Goal: Task Accomplishment & Management: Use online tool/utility

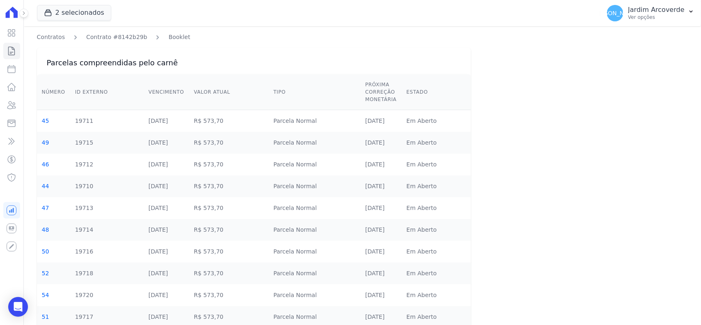
scroll to position [90, 0]
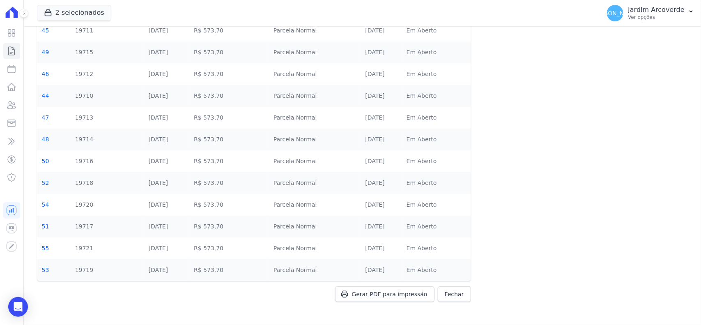
click at [406, 288] on div "Gerar PDF para impressão Fechar" at bounding box center [254, 302] width 434 height 32
click at [405, 300] on div "Gerar PDF para impressão Fechar" at bounding box center [254, 302] width 434 height 32
click at [364, 296] on div "Gerar PDF para impressão Fechar" at bounding box center [254, 302] width 434 height 32
click at [406, 291] on span "Gerar PDF para impressão" at bounding box center [390, 294] width 76 height 8
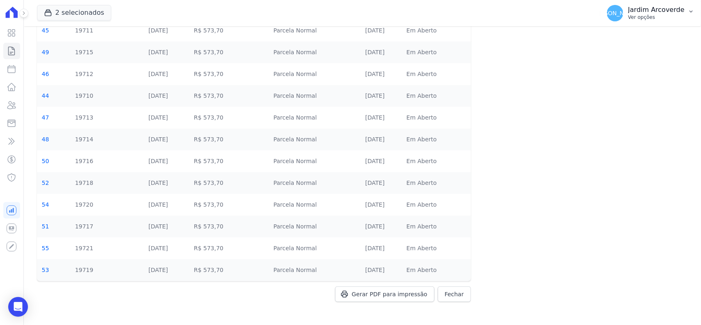
click at [666, 17] on p "Ver opções" at bounding box center [657, 17] width 56 height 7
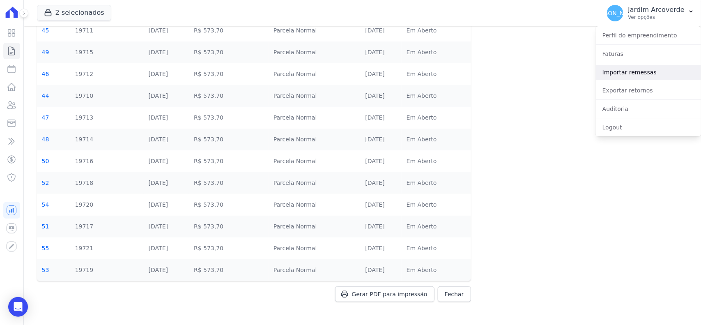
click at [662, 75] on link "Importar remessas" at bounding box center [648, 72] width 105 height 15
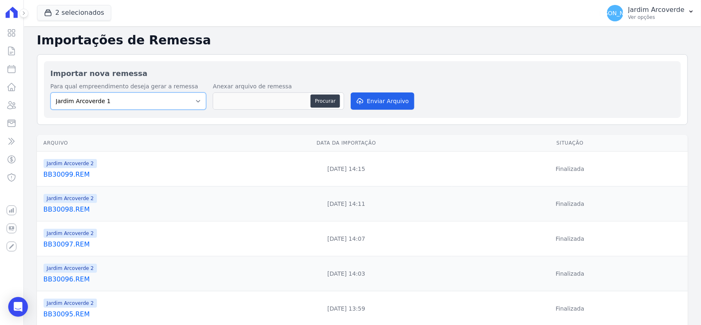
click at [153, 99] on select "Jardim Arcoverde 1 Jardim Arcoverde 2" at bounding box center [129, 100] width 156 height 17
select select "4fa78839-2c34-4f71-8278-51da0fd48ff7"
click at [51, 92] on select "Jardim Arcoverde 1 Jardim Arcoverde 2" at bounding box center [129, 100] width 156 height 17
click at [332, 98] on button "Procurar" at bounding box center [326, 100] width 30 height 13
click at [318, 99] on button "Procurar" at bounding box center [326, 100] width 30 height 13
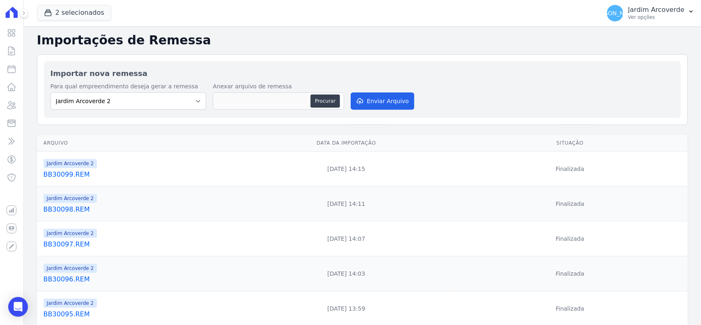
type input "BB300910.REM"
click at [385, 101] on button "Enviar Arquivo" at bounding box center [382, 100] width 63 height 17
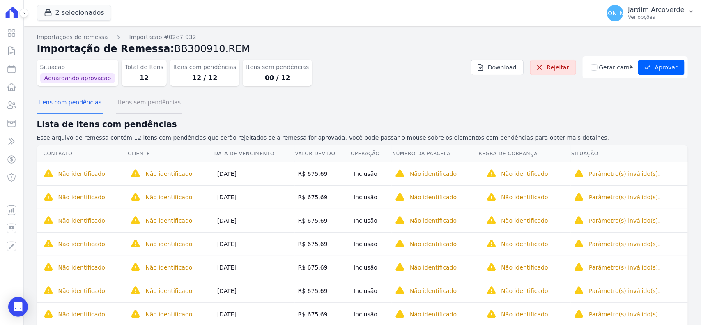
click at [138, 101] on button "Itens sem pendências" at bounding box center [149, 102] width 66 height 21
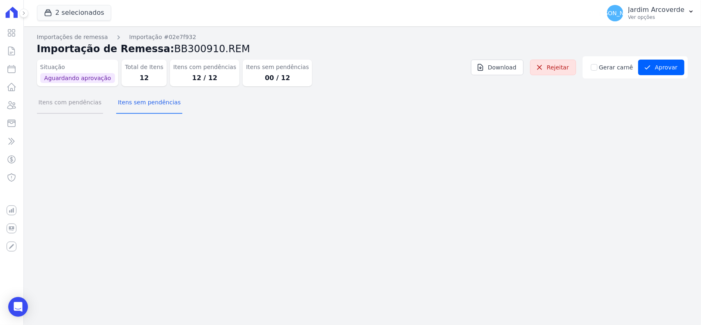
click at [73, 105] on button "Itens com pendências" at bounding box center [70, 102] width 66 height 21
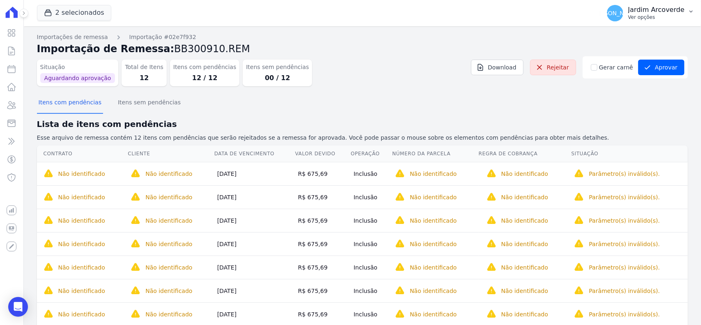
click at [658, 21] on div "JA Jardim Arcoverde Ver opções" at bounding box center [646, 13] width 78 height 16
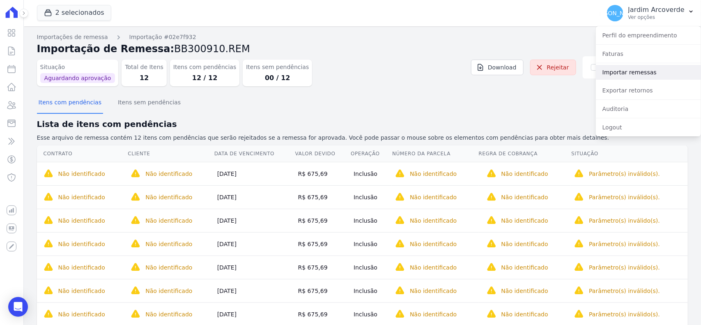
click at [634, 68] on link "Importar remessas" at bounding box center [648, 72] width 105 height 15
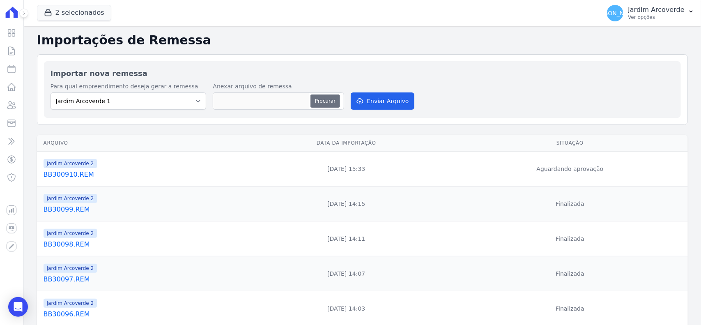
click at [327, 100] on button "Procurar" at bounding box center [326, 100] width 30 height 13
type input "BB300910.REM"
click at [374, 93] on button "Enviar Arquivo" at bounding box center [382, 100] width 63 height 17
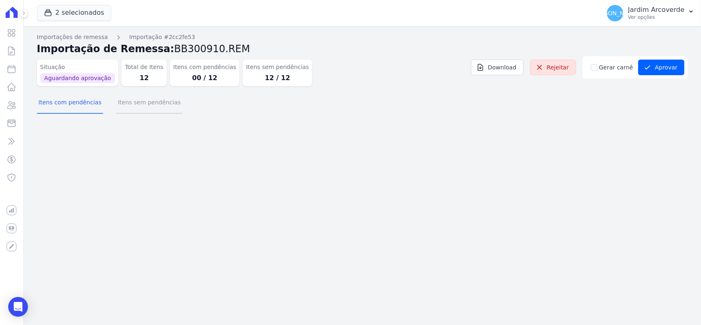
click at [128, 103] on button "Itens sem pendências" at bounding box center [149, 102] width 66 height 21
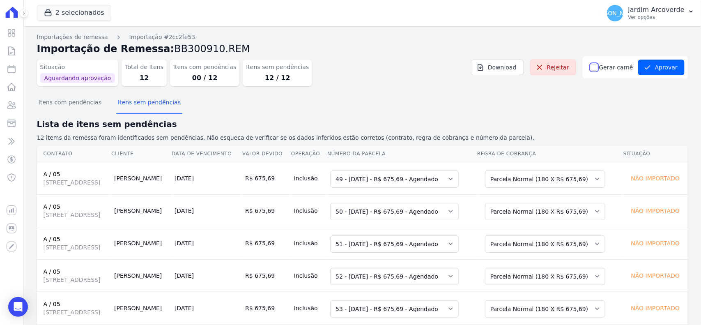
click at [592, 69] on input "Gerar carnê" at bounding box center [594, 67] width 7 height 7
checkbox input "true"
click at [594, 99] on div "Itens com pendências Itens sem pendências" at bounding box center [362, 103] width 651 height 20
click at [649, 69] on button "Aprovar" at bounding box center [661, 68] width 46 height 16
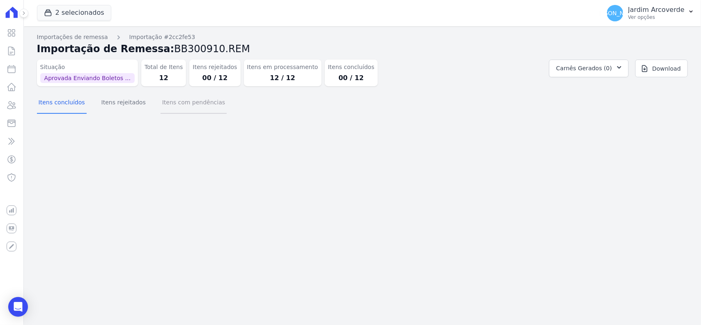
click at [188, 112] on button "Itens com pendências" at bounding box center [194, 102] width 66 height 21
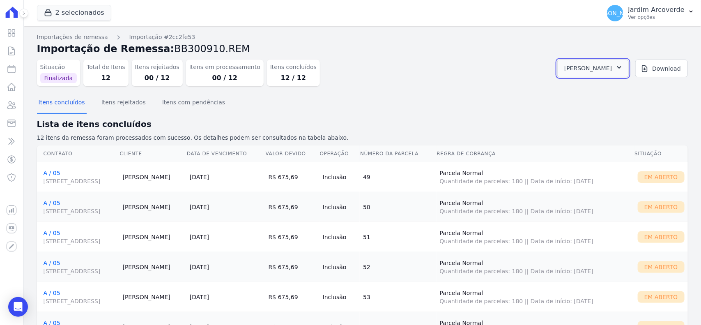
drag, startPoint x: 606, startPoint y: 71, endPoint x: 620, endPoint y: 77, distance: 14.7
click at [606, 72] on span "[PERSON_NAME]" at bounding box center [589, 68] width 48 height 10
drag, startPoint x: 685, startPoint y: 93, endPoint x: 562, endPoint y: 170, distance: 144.7
click at [630, 94] on link "Abrir" at bounding box center [618, 90] width 23 height 11
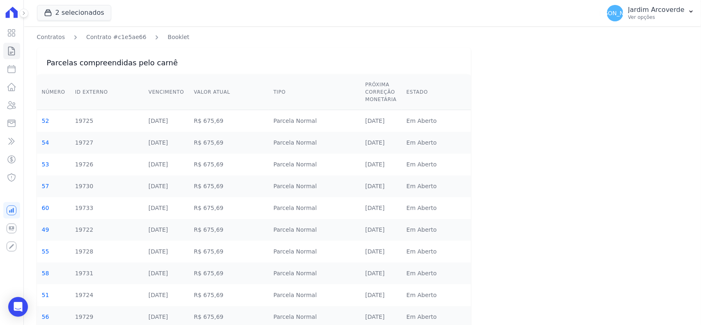
drag, startPoint x: 422, startPoint y: 155, endPoint x: 410, endPoint y: 169, distance: 18.4
click at [422, 155] on td "Em Aberto" at bounding box center [436, 165] width 69 height 22
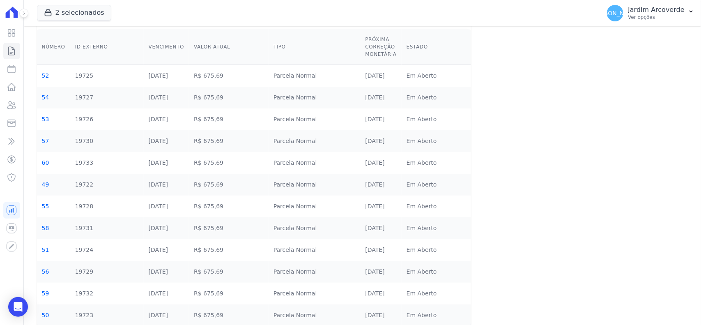
scroll to position [90, 0]
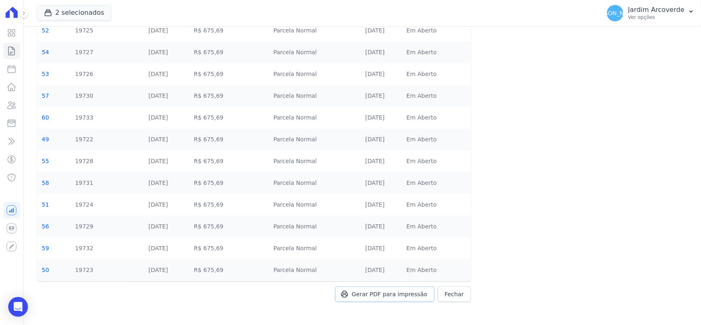
click at [379, 290] on span "Gerar PDF para impressão" at bounding box center [390, 294] width 76 height 8
click at [658, 12] on p "Jardim Arcoverde" at bounding box center [657, 10] width 56 height 8
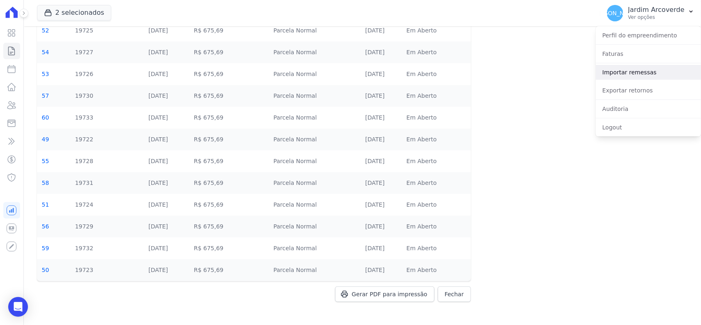
drag, startPoint x: 646, startPoint y: 72, endPoint x: 543, endPoint y: 58, distance: 104.5
click at [646, 72] on link "Importar remessas" at bounding box center [648, 72] width 105 height 15
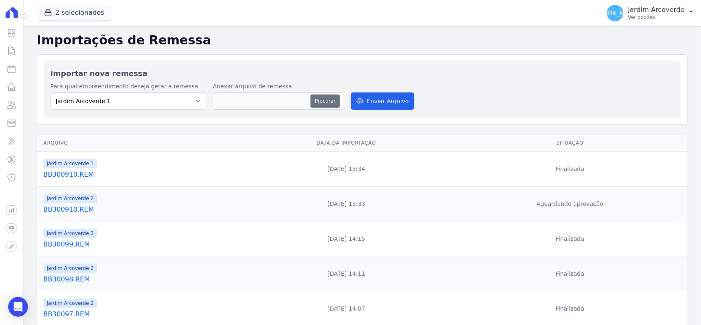
click at [332, 102] on button "Procurar" at bounding box center [326, 100] width 30 height 13
type input "BB300911.REM"
click at [382, 101] on button "Enviar Arquivo" at bounding box center [382, 100] width 63 height 17
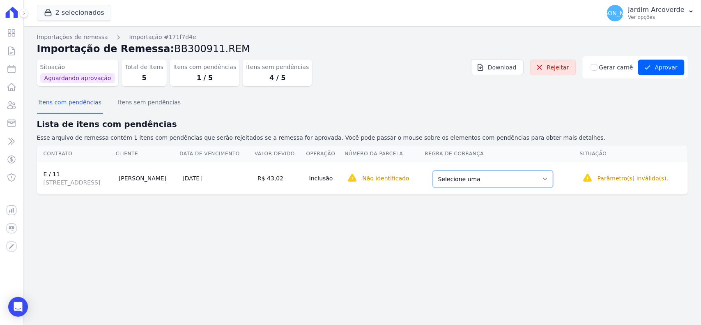
click at [541, 179] on select "Selecione uma Nova Parcela Avulsa Parcela Avulsa Existente Parcela Normal (180 …" at bounding box center [493, 179] width 120 height 17
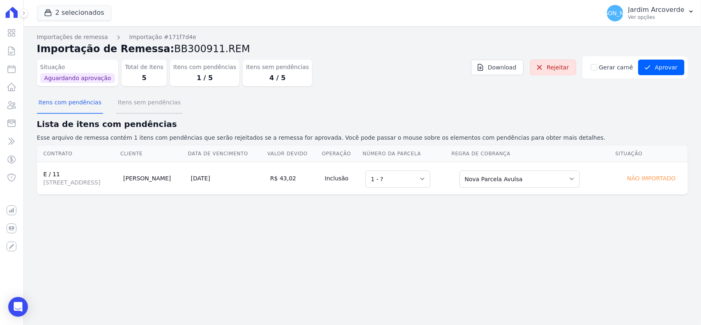
click at [155, 104] on button "Itens sem pendências" at bounding box center [149, 102] width 66 height 21
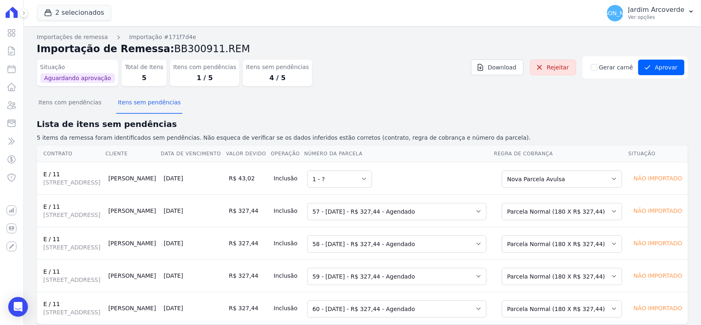
click at [597, 70] on div "Gerar carnê" at bounding box center [613, 67] width 44 height 9
click at [594, 68] on input "Gerar carnê" at bounding box center [594, 67] width 7 height 7
checkbox input "true"
click at [620, 106] on div "Itens com pendências Itens sem pendências" at bounding box center [362, 103] width 651 height 20
click at [660, 64] on button "Aprovar" at bounding box center [661, 68] width 46 height 16
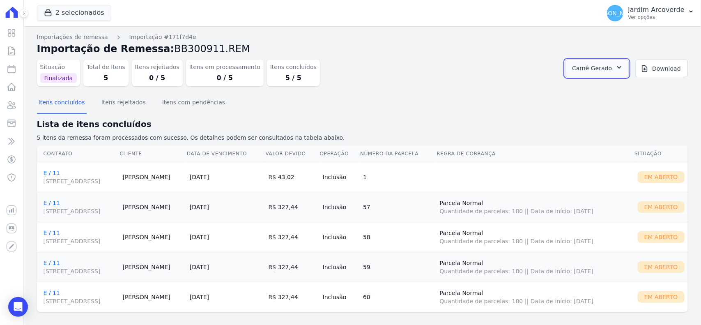
click at [603, 68] on span "Carnê Gerado" at bounding box center [592, 68] width 40 height 10
click at [630, 90] on link "Abrir" at bounding box center [618, 90] width 23 height 11
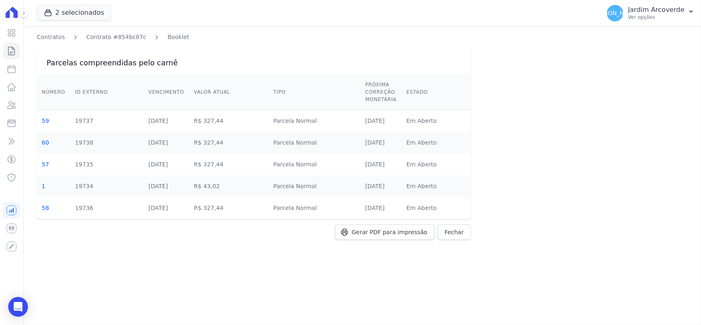
drag, startPoint x: 397, startPoint y: 133, endPoint x: 395, endPoint y: 214, distance: 81.0
click at [397, 133] on td "01/10/2026" at bounding box center [380, 143] width 41 height 22
click at [397, 227] on link "Gerar PDF para impressão" at bounding box center [384, 232] width 99 height 16
click at [673, 25] on div "JA Jardim Arcoverde Ver opções Perfil do empreendimento Faturas Importar remess…" at bounding box center [651, 13] width 101 height 26
click at [662, 21] on div "JA Jardim Arcoverde Ver opções" at bounding box center [646, 13] width 78 height 16
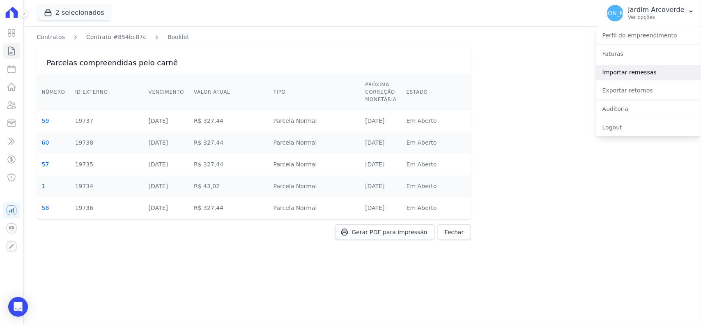
click at [653, 71] on link "Importar remessas" at bounding box center [648, 72] width 105 height 15
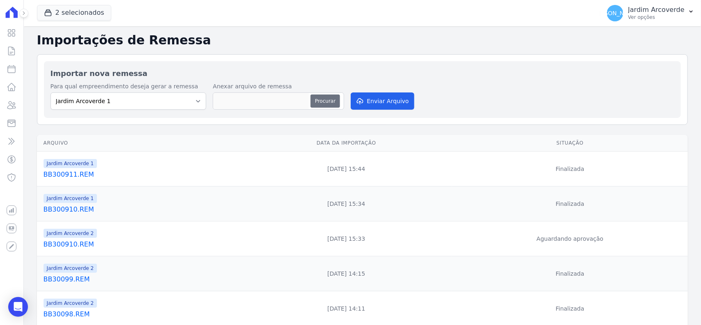
click at [316, 98] on button "Procurar" at bounding box center [326, 100] width 30 height 13
type input "BB300912.REM"
click at [368, 104] on button "Enviar Arquivo" at bounding box center [382, 100] width 63 height 17
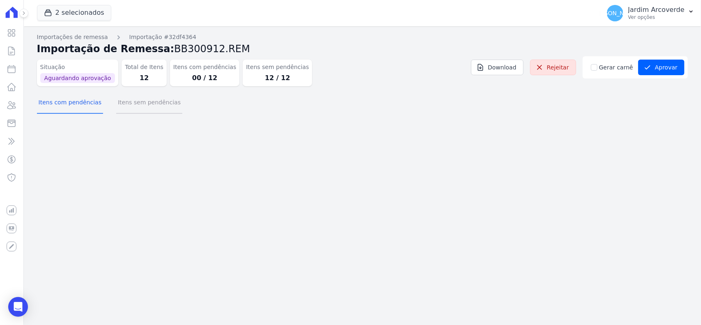
click at [128, 105] on button "Itens sem pendências" at bounding box center [149, 102] width 66 height 21
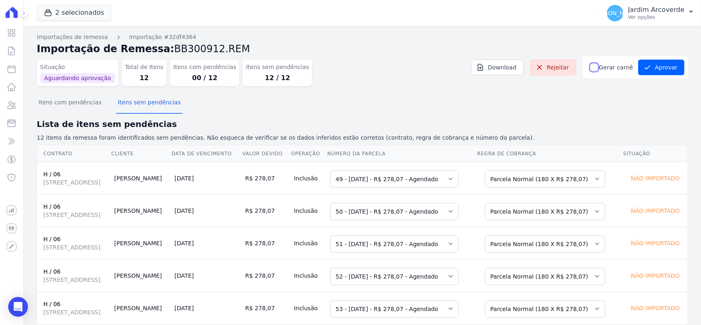
click at [592, 70] on input "Gerar carnê" at bounding box center [594, 67] width 7 height 7
checkbox input "true"
click at [609, 120] on h2 "Lista de itens sem pendências" at bounding box center [362, 124] width 651 height 12
click at [664, 70] on button "Aprovar" at bounding box center [661, 68] width 46 height 16
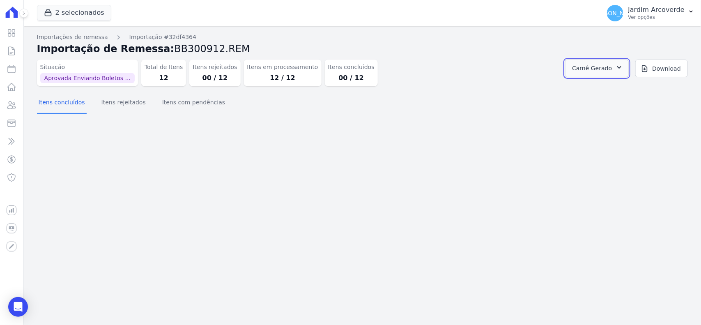
click at [620, 72] on button "Carnê Gerado" at bounding box center [597, 69] width 64 height 18
click at [630, 89] on link "Abrir" at bounding box center [618, 90] width 23 height 11
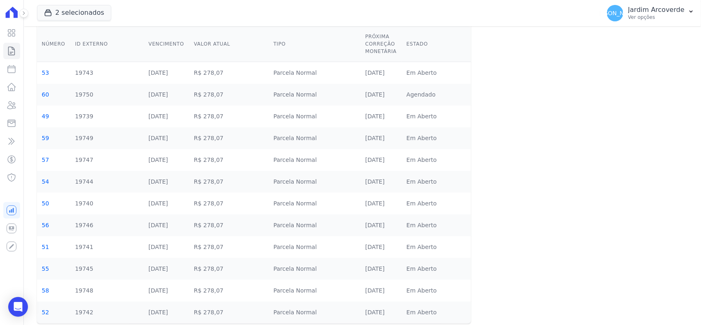
scroll to position [90, 0]
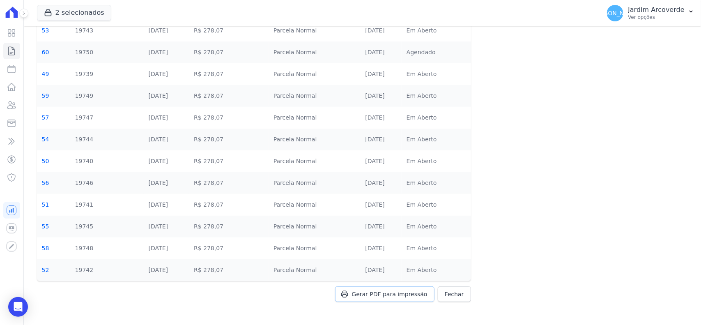
click at [397, 302] on link "Gerar PDF para impressão" at bounding box center [384, 294] width 99 height 16
click at [685, 19] on button "[PERSON_NAME][GEOGRAPHIC_DATA] Ver opções" at bounding box center [651, 13] width 101 height 23
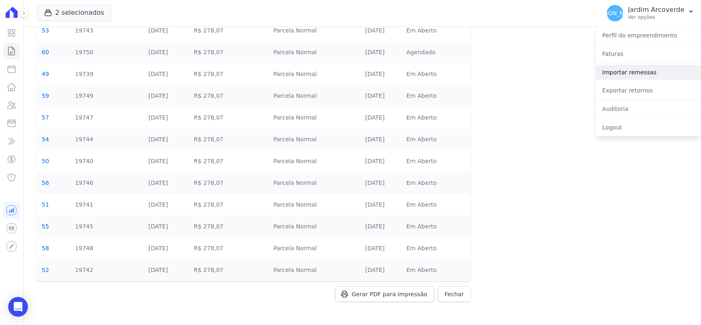
click at [650, 75] on link "Importar remessas" at bounding box center [648, 72] width 105 height 15
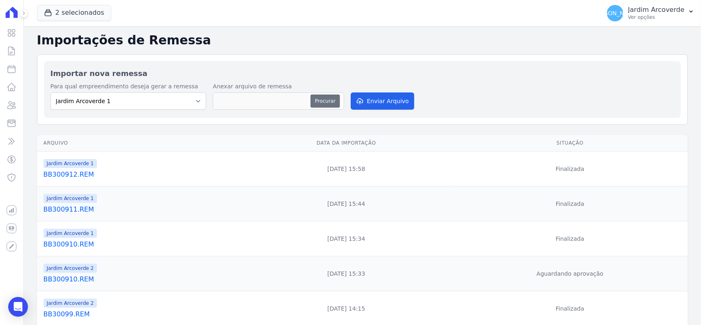
click at [321, 101] on button "Procurar" at bounding box center [326, 100] width 30 height 13
type input "BB300913.REM"
click at [406, 101] on button "Enviar Arquivo" at bounding box center [382, 100] width 63 height 17
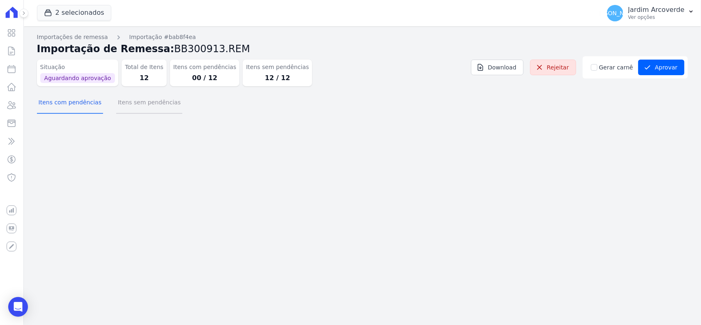
click at [165, 101] on button "Itens sem pendências" at bounding box center [149, 102] width 66 height 21
click at [164, 110] on button "Itens sem pendências" at bounding box center [149, 102] width 66 height 21
click at [88, 104] on button "Itens com pendências" at bounding box center [70, 102] width 66 height 21
click at [154, 106] on button "Itens sem pendências" at bounding box center [149, 102] width 66 height 21
click at [138, 109] on button "Itens sem pendências" at bounding box center [149, 102] width 66 height 21
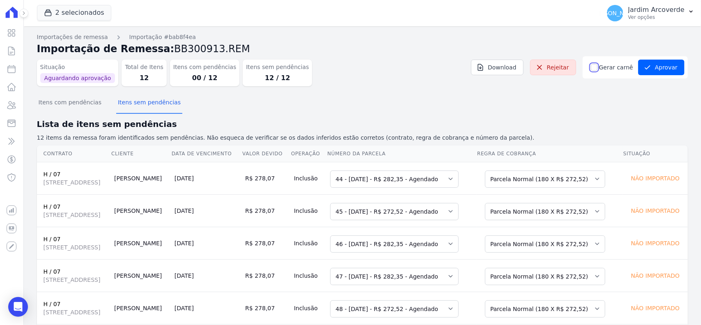
click at [591, 69] on input "Gerar carnê" at bounding box center [594, 67] width 7 height 7
checkbox input "true"
click at [619, 105] on div "Itens com pendências Itens sem pendências" at bounding box center [362, 103] width 651 height 20
click at [660, 62] on button "Aprovar" at bounding box center [661, 68] width 46 height 16
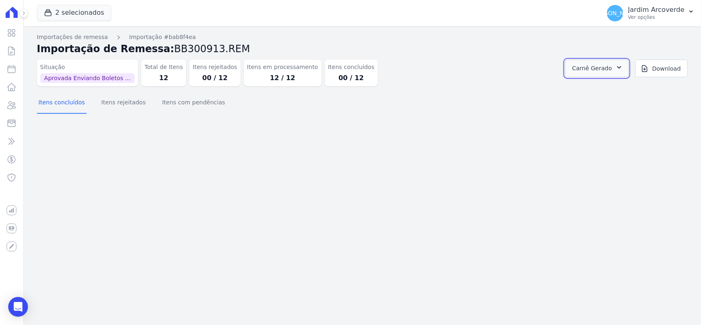
click at [619, 68] on icon "button" at bounding box center [619, 67] width 8 height 8
click at [630, 90] on link "Abrir" at bounding box center [618, 90] width 23 height 11
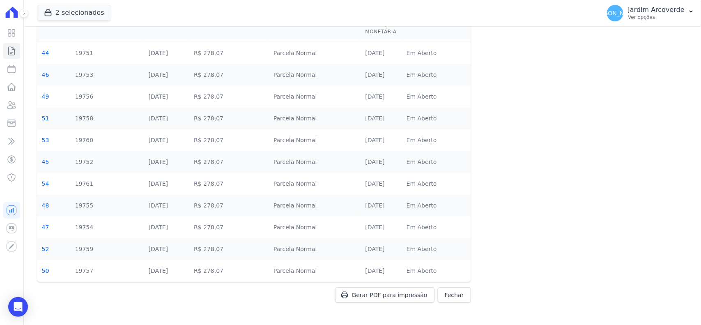
scroll to position [69, 0]
click at [398, 296] on span "Gerar PDF para impressão" at bounding box center [390, 294] width 76 height 8
click at [647, 17] on p "Ver opções" at bounding box center [657, 17] width 56 height 7
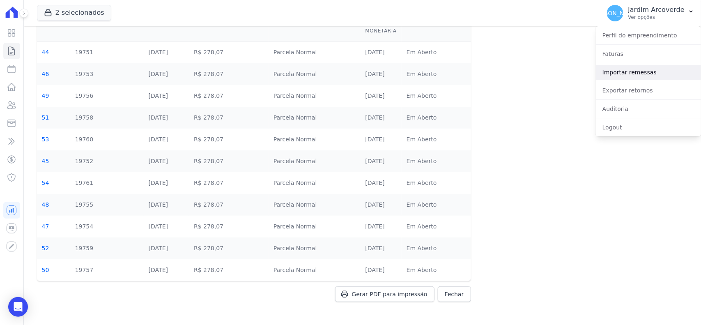
click at [640, 68] on link "Importar remessas" at bounding box center [648, 72] width 105 height 15
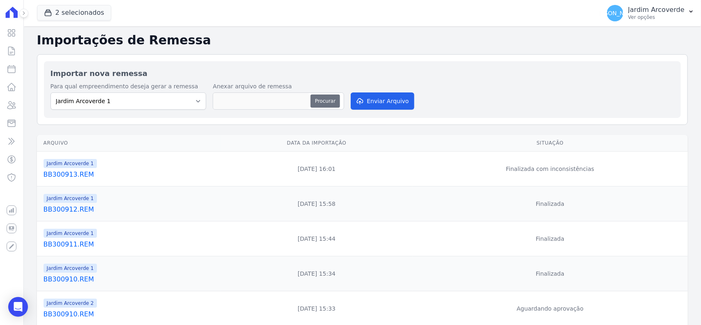
click at [315, 101] on button "Procurar" at bounding box center [326, 100] width 30 height 13
type input "BB300914.REM"
click at [357, 94] on button "Enviar Arquivo" at bounding box center [382, 100] width 63 height 17
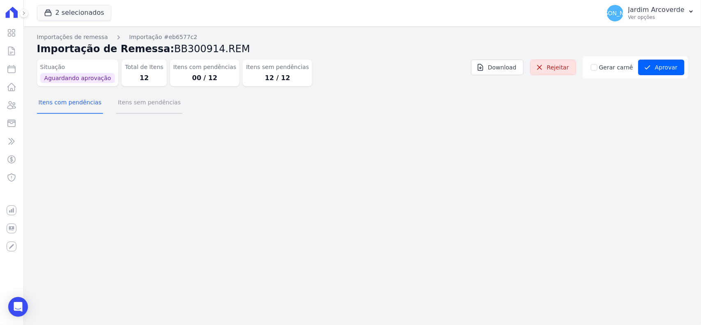
click at [166, 104] on button "Itens sem pendências" at bounding box center [149, 102] width 66 height 21
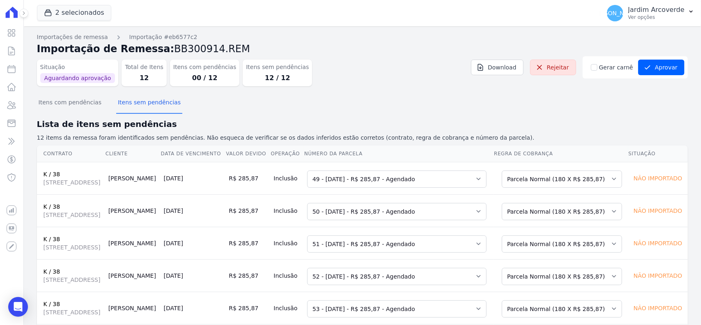
click at [595, 71] on div "Gerar carnê" at bounding box center [613, 67] width 44 height 9
click at [592, 66] on input "Gerar carnê" at bounding box center [594, 67] width 7 height 7
checkbox input "true"
click at [607, 101] on div "Itens com pendências Itens sem pendências" at bounding box center [362, 103] width 651 height 20
click at [647, 65] on button "Aprovar" at bounding box center [661, 68] width 46 height 16
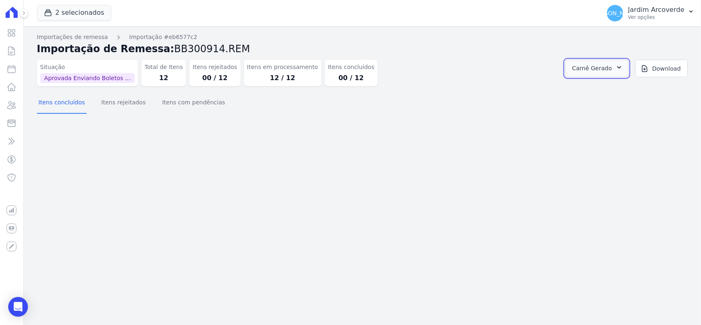
click at [592, 69] on span "Carnê Gerado" at bounding box center [592, 68] width 40 height 10
click at [630, 92] on link "Abrir" at bounding box center [618, 90] width 23 height 11
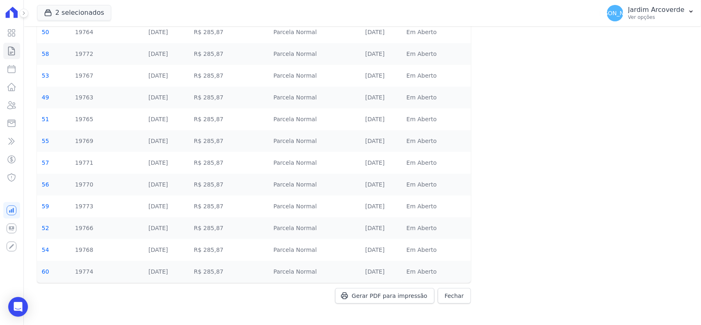
scroll to position [90, 0]
click at [406, 296] on span "Gerar PDF para impressão" at bounding box center [390, 294] width 76 height 8
click at [647, 18] on p "Ver opções" at bounding box center [657, 17] width 56 height 7
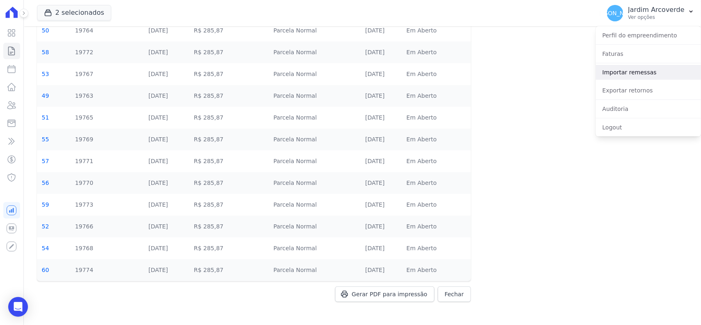
click at [646, 77] on link "Importar remessas" at bounding box center [648, 72] width 105 height 15
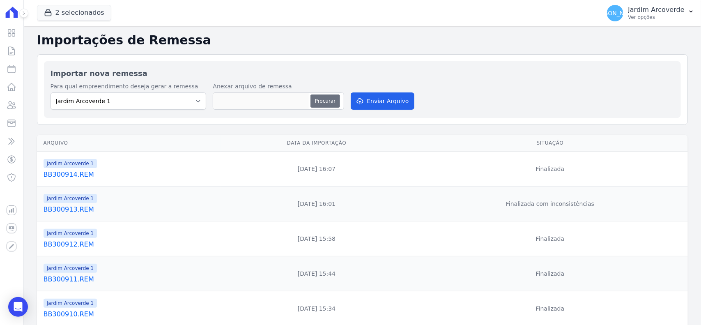
click at [315, 106] on button "Procurar" at bounding box center [326, 100] width 30 height 13
type input "BB300915.REM"
click at [395, 104] on button "Enviar Arquivo" at bounding box center [382, 100] width 63 height 17
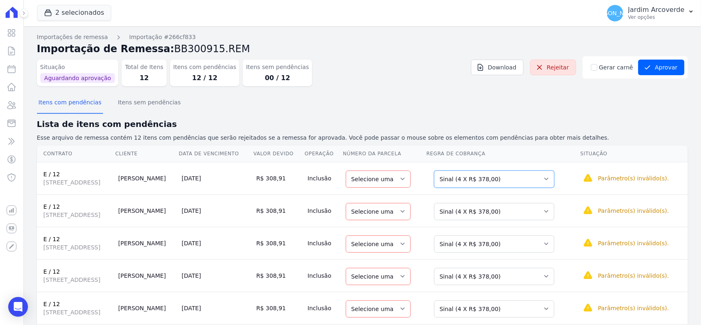
click at [492, 177] on select "Selecione uma Nova Parcela Avulsa Parcela Avulsa Existente Sinal (4 X R$ 378,00…" at bounding box center [494, 179] width 120 height 17
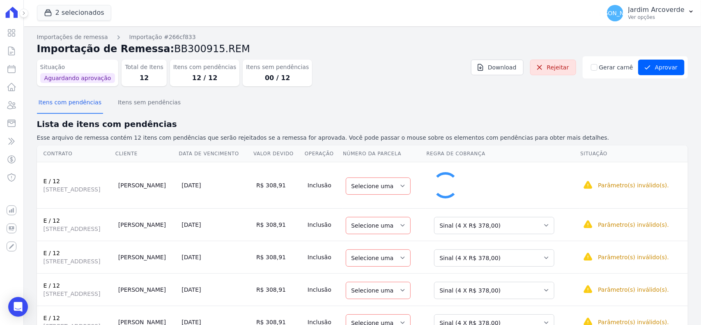
select select "32"
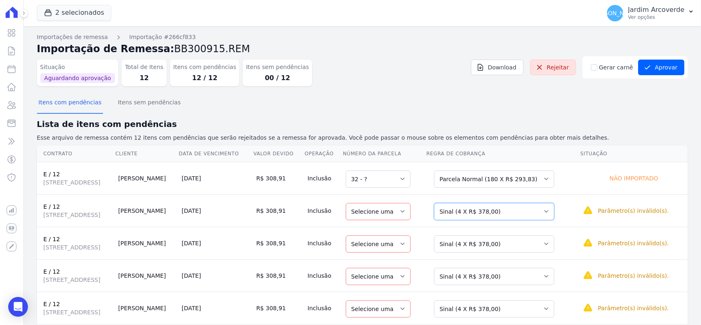
click at [532, 213] on select "Selecione uma Nova Parcela Avulsa Parcela Avulsa Existente Sinal (4 X R$ 378,00…" at bounding box center [494, 211] width 120 height 17
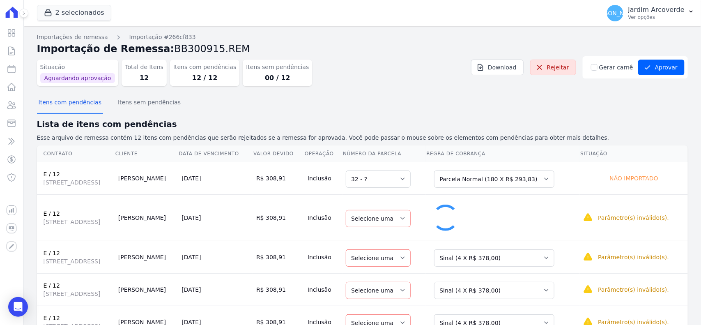
select select "33"
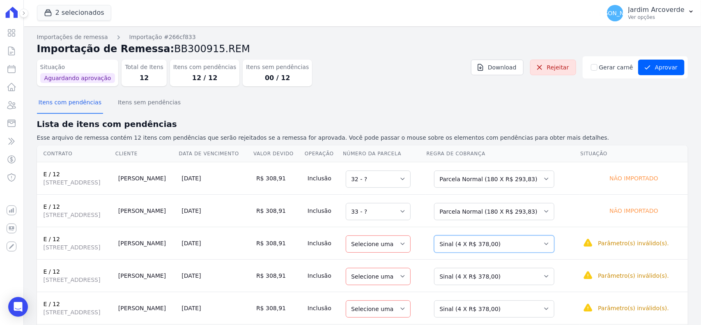
click at [539, 252] on select "Selecione uma Nova Parcela Avulsa Parcela Avulsa Existente Sinal (4 X R$ 378,00…" at bounding box center [494, 243] width 120 height 17
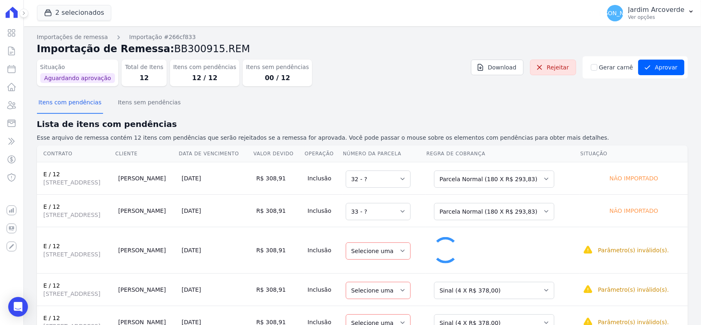
select select "34"
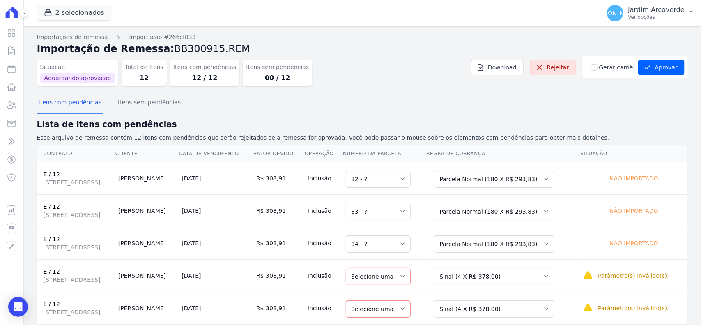
click at [544, 288] on td "Selecione uma Nova Parcela Avulsa Parcela Avulsa Existente Sinal (4 X R$ 378,00…" at bounding box center [503, 275] width 154 height 32
drag, startPoint x: 544, startPoint y: 276, endPoint x: 544, endPoint y: 291, distance: 14.8
click at [544, 276] on select "Selecione uma Nova Parcela Avulsa Parcela Avulsa Existente Sinal (4 X R$ 378,00…" at bounding box center [494, 276] width 120 height 17
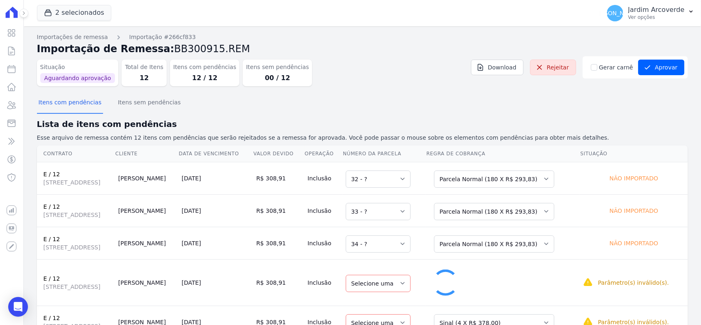
select select "35"
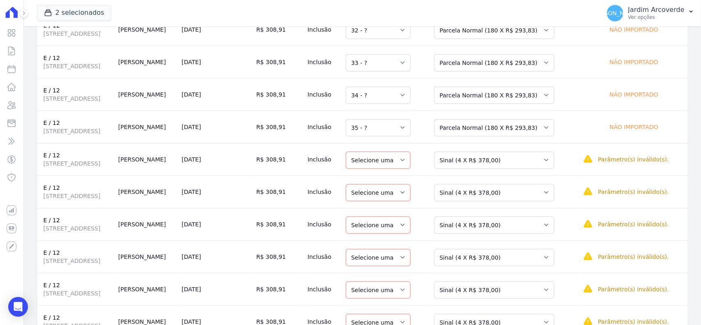
scroll to position [154, 0]
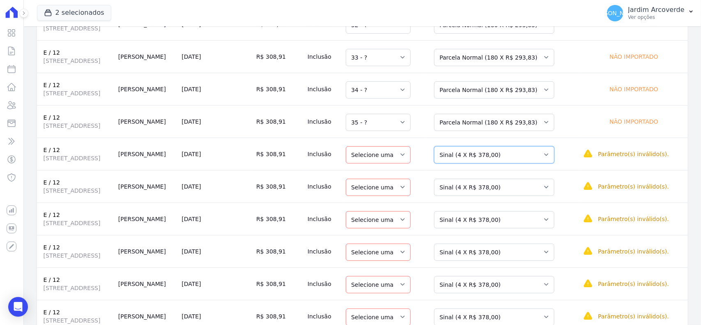
drag, startPoint x: 525, startPoint y: 152, endPoint x: 526, endPoint y: 161, distance: 8.7
click at [525, 152] on select "Selecione uma Nova Parcela Avulsa Parcela Avulsa Existente Sinal (4 X R$ 378,00…" at bounding box center [494, 154] width 120 height 17
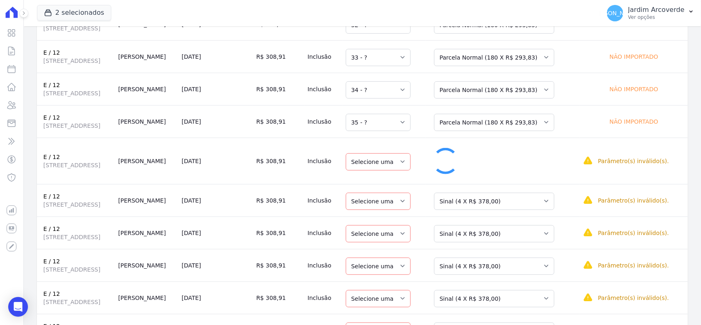
select select "36"
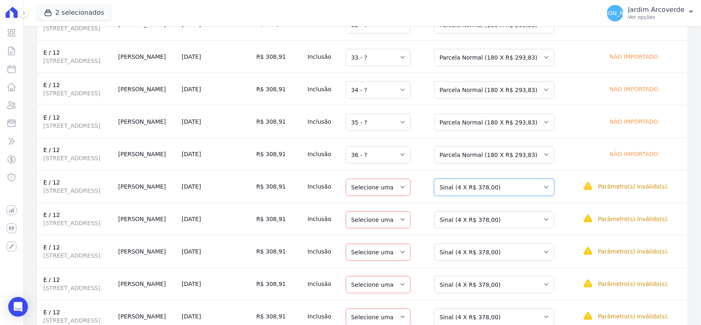
click at [541, 196] on select "Selecione uma Nova Parcela Avulsa Parcela Avulsa Existente Sinal (4 X R$ 378,00…" at bounding box center [494, 187] width 120 height 17
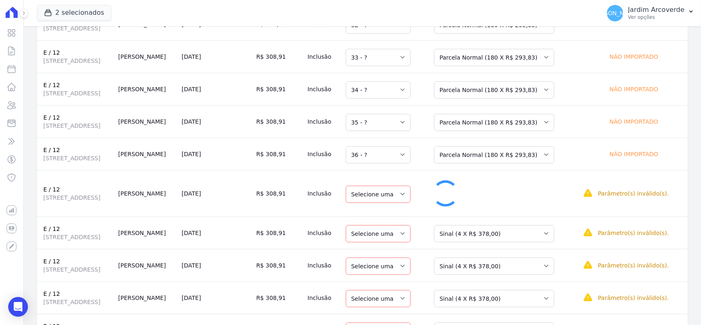
select select "37"
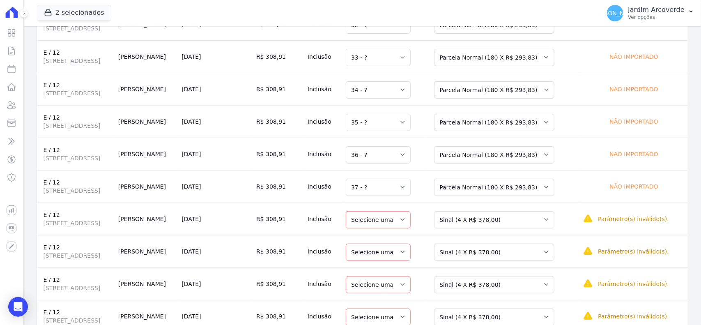
click at [549, 239] on td "Selecione uma Nova Parcela Avulsa Parcela Avulsa Existente Sinal (4 X R$ 378,00…" at bounding box center [503, 251] width 154 height 32
click at [554, 259] on select "Selecione uma Nova Parcela Avulsa Parcela Avulsa Existente Sinal (4 X R$ 378,00…" at bounding box center [494, 252] width 120 height 17
drag, startPoint x: 560, startPoint y: 315, endPoint x: 559, endPoint y: 308, distance: 7.1
click at [555, 309] on select "Selecione uma Nova Parcela Avulsa Parcela Avulsa Existente Sinal (4 X R$ 378,00…" at bounding box center [494, 317] width 120 height 17
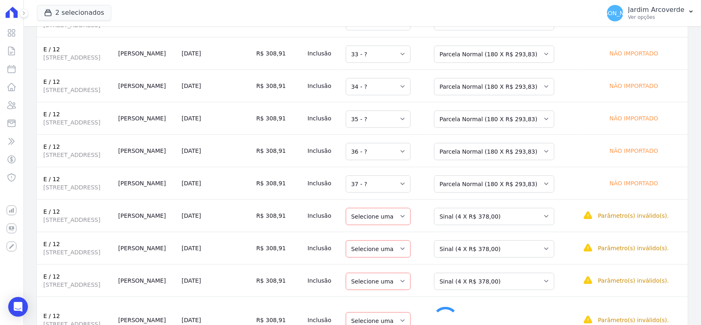
select select "41"
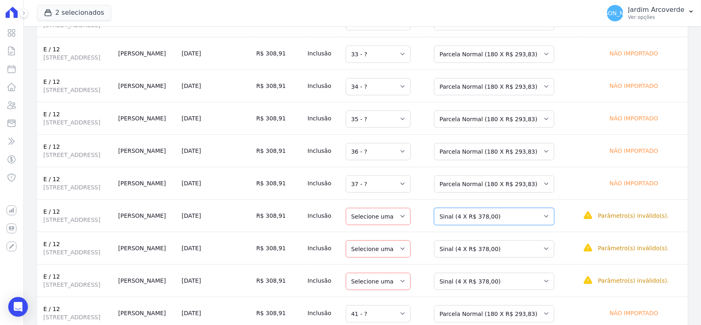
drag, startPoint x: 564, startPoint y: 216, endPoint x: 561, endPoint y: 226, distance: 10.3
click at [555, 216] on select "Selecione uma Nova Parcela Avulsa Parcela Avulsa Existente Sinal (4 X R$ 378,00…" at bounding box center [494, 216] width 120 height 17
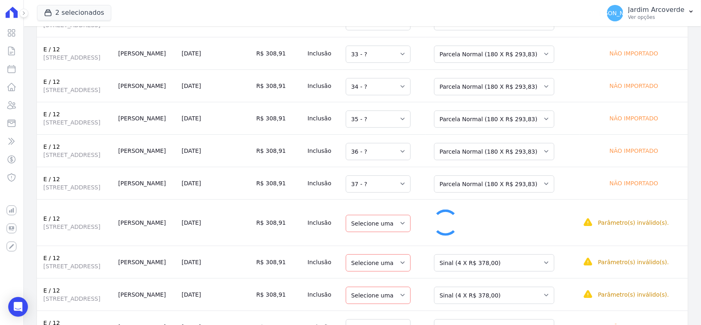
select select "38"
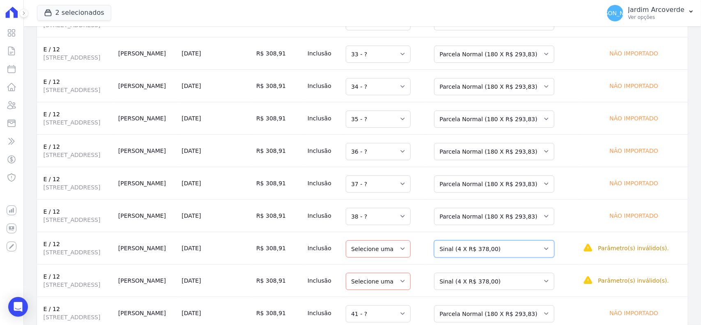
click at [555, 253] on select "Selecione uma Nova Parcela Avulsa Parcela Avulsa Existente Sinal (4 X R$ 378,00…" at bounding box center [494, 248] width 120 height 17
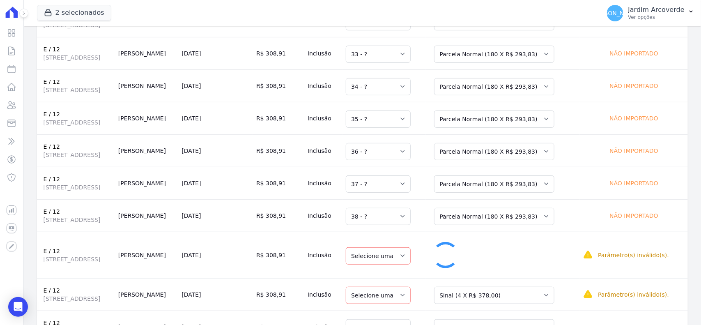
select select "39"
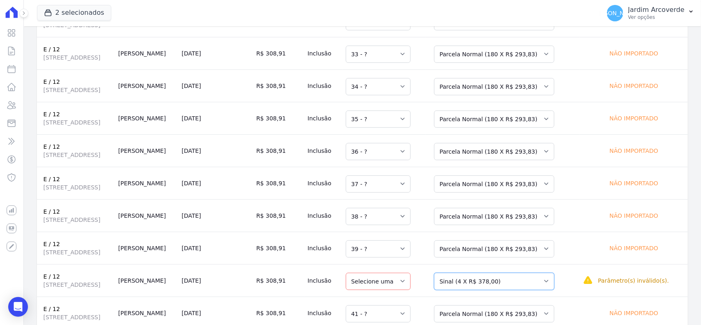
click at [555, 290] on select "Selecione uma Nova Parcela Avulsa Parcela Avulsa Existente Sinal (4 X R$ 378,00…" at bounding box center [494, 281] width 120 height 17
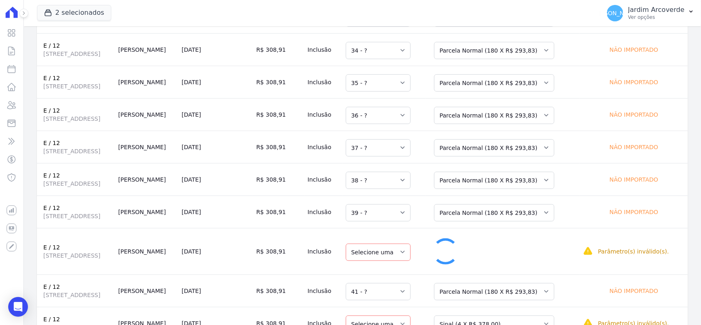
select select "40"
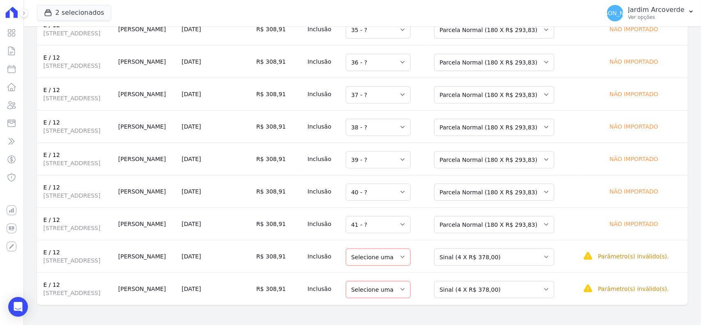
scroll to position [250, 0]
click at [548, 253] on select "Selecione uma Nova Parcela Avulsa Parcela Avulsa Existente Sinal (4 X R$ 378,00…" at bounding box center [494, 257] width 120 height 17
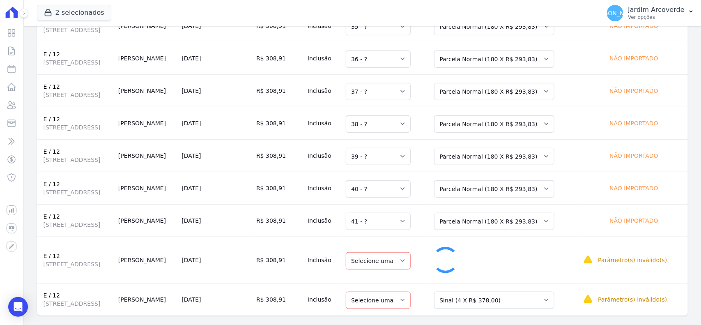
select select "42"
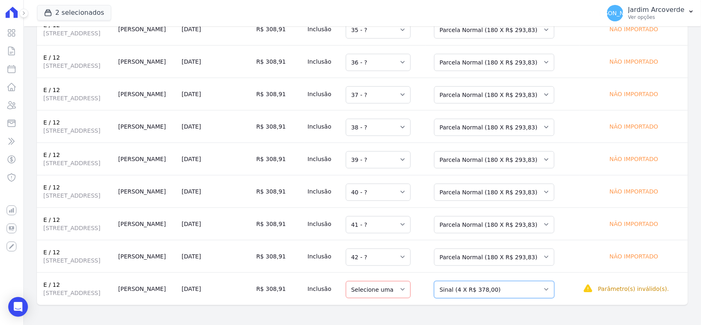
click at [555, 298] on select "Selecione uma Nova Parcela Avulsa Parcela Avulsa Existente Sinal (4 X R$ 378,00…" at bounding box center [494, 289] width 120 height 17
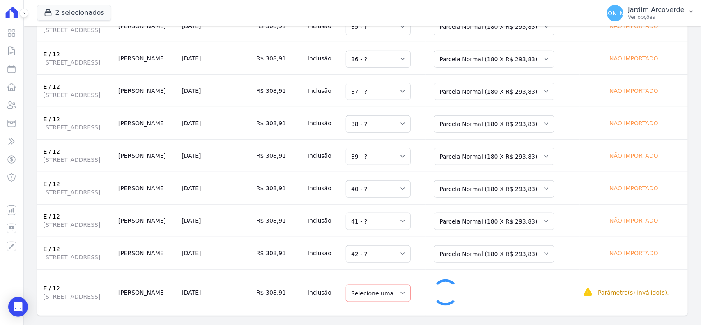
select select "43"
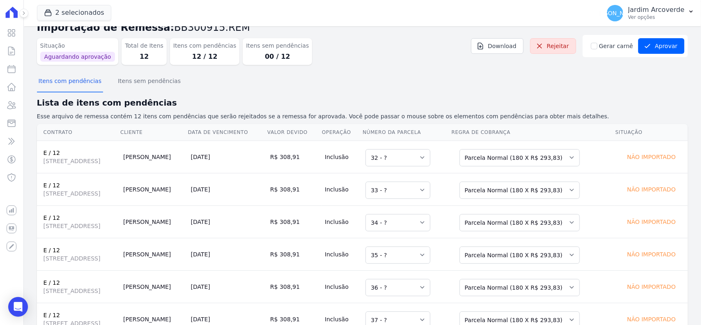
scroll to position [0, 0]
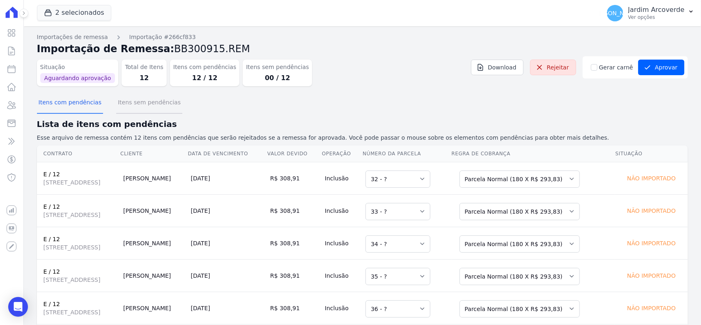
click at [151, 109] on button "Itens sem pendências" at bounding box center [149, 102] width 66 height 21
click at [593, 67] on input "Gerar carnê" at bounding box center [594, 67] width 7 height 7
checkbox input "true"
click at [633, 94] on div "Itens com pendências Itens sem pendências" at bounding box center [362, 103] width 651 height 20
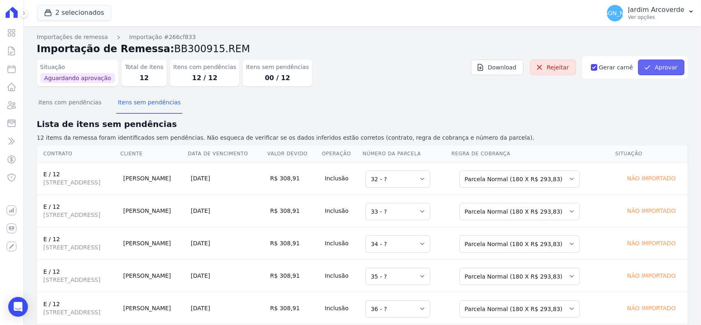
click at [652, 66] on button "Aprovar" at bounding box center [661, 68] width 46 height 16
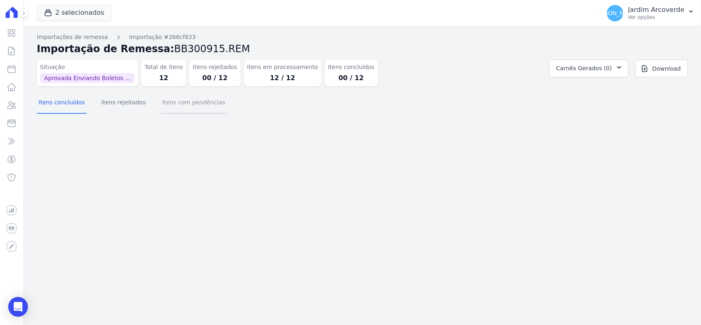
click at [161, 109] on button "Itens com pendências" at bounding box center [194, 102] width 66 height 21
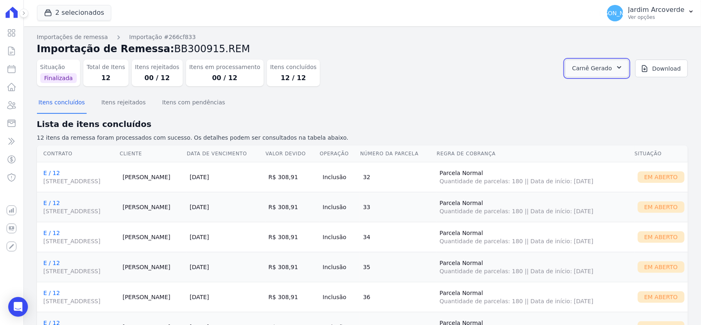
click at [608, 68] on button "Carnê Gerado" at bounding box center [597, 69] width 64 height 18
click at [630, 92] on link "Abrir" at bounding box center [618, 90] width 23 height 11
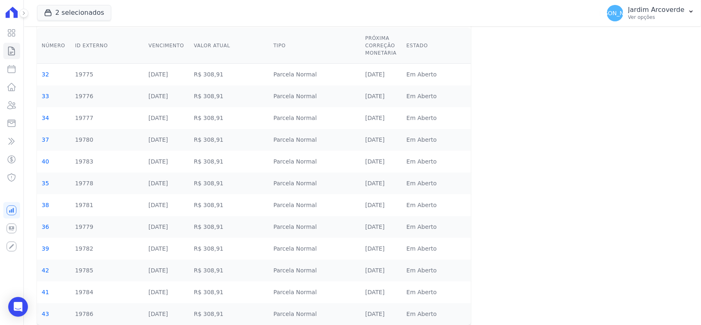
scroll to position [90, 0]
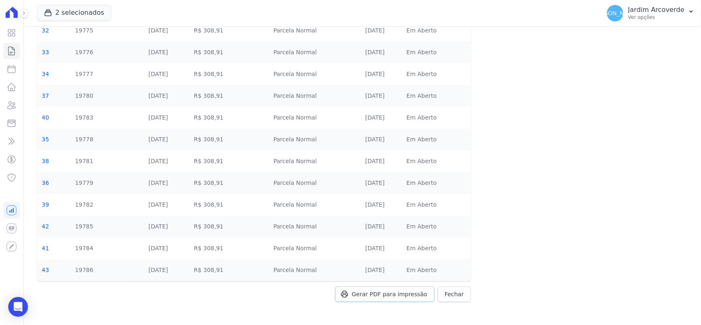
click at [393, 297] on span "Gerar PDF para impressão" at bounding box center [390, 294] width 76 height 8
click at [647, 19] on p "Ver opções" at bounding box center [657, 17] width 56 height 7
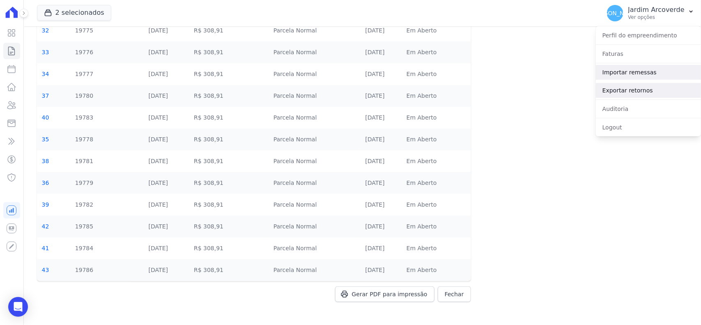
drag, startPoint x: 636, startPoint y: 75, endPoint x: 622, endPoint y: 85, distance: 16.7
click at [636, 75] on link "Importar remessas" at bounding box center [648, 72] width 105 height 15
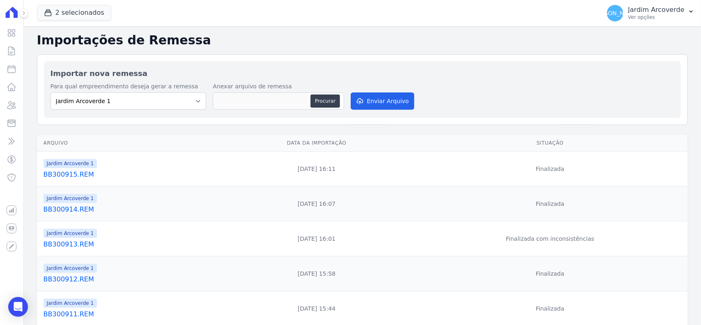
click at [301, 58] on div "Importar nova remessa Para qual empreendimento deseja gerar a remessa Jardim Ar…" at bounding box center [362, 89] width 651 height 71
click at [333, 103] on button "Procurar" at bounding box center [326, 100] width 30 height 13
type input "BB300916.REM"
click at [401, 93] on button "Enviar Arquivo" at bounding box center [382, 100] width 63 height 17
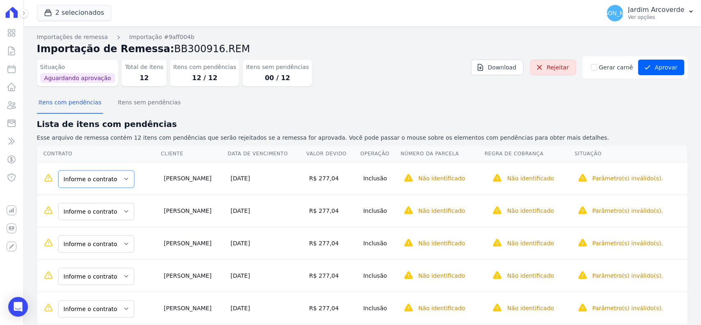
click at [92, 184] on select "Informe o contrato H / 20 H / 34" at bounding box center [96, 179] width 76 height 17
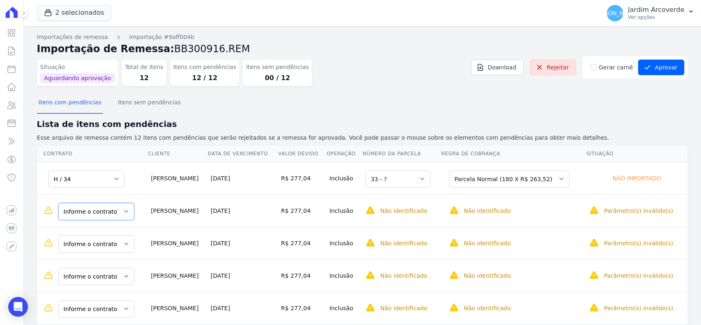
click at [104, 215] on select "Informe o contrato H / 20 H / 34" at bounding box center [96, 211] width 76 height 17
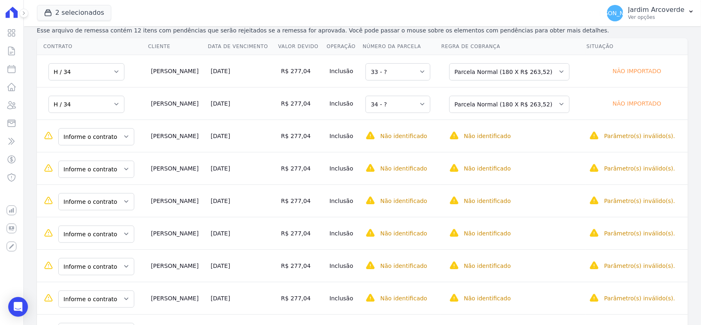
scroll to position [154, 0]
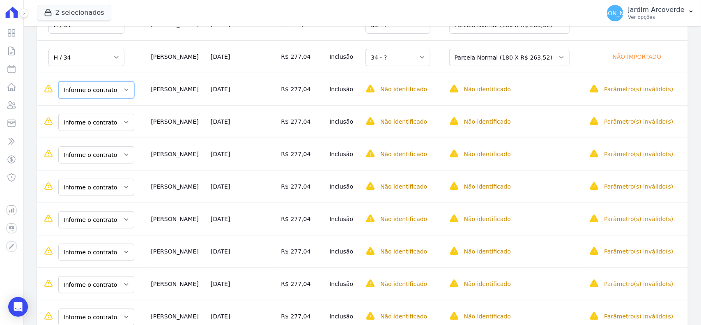
drag, startPoint x: 95, startPoint y: 87, endPoint x: 92, endPoint y: 97, distance: 10.7
click at [95, 87] on select "Informe o contrato H / 20 H / 34" at bounding box center [96, 89] width 76 height 17
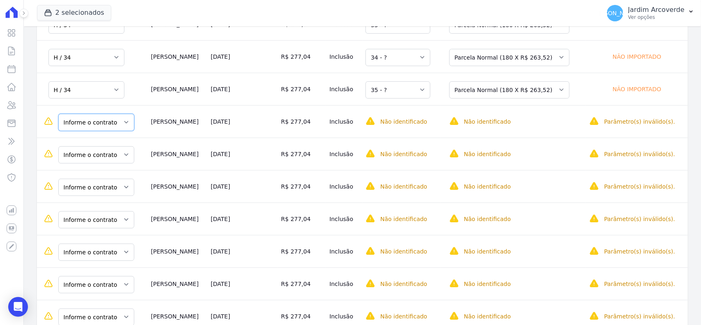
click at [94, 124] on select "Informe o contrato H / 20 H / 34" at bounding box center [96, 122] width 76 height 17
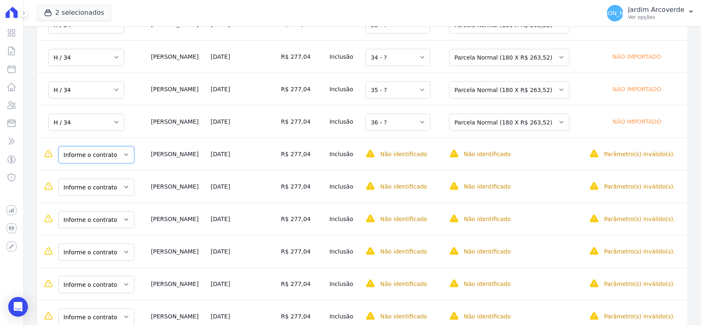
click at [93, 164] on select "Informe o contrato H / 20 H / 34" at bounding box center [96, 154] width 76 height 17
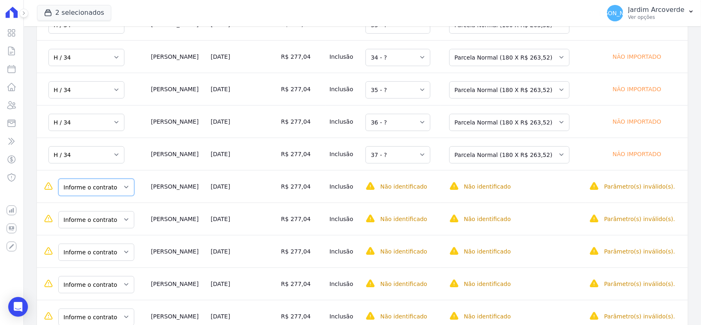
click at [106, 196] on select "Informe o contrato H / 20 H / 34" at bounding box center [96, 187] width 76 height 17
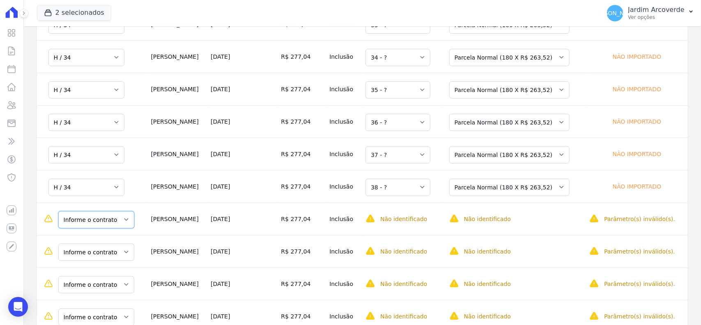
click at [106, 224] on select "Informe o contrato H / 20 H / 34" at bounding box center [96, 219] width 76 height 17
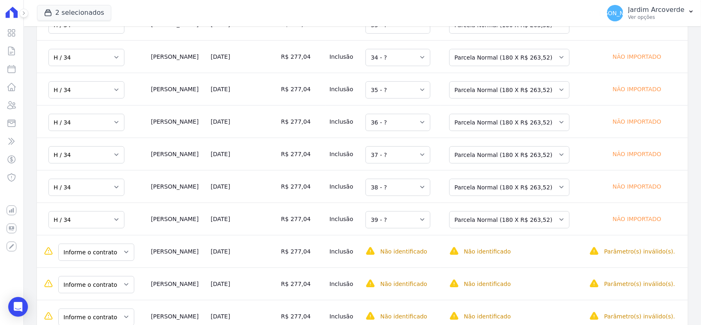
click at [110, 242] on td "Informe o contrato H / 20 H / 34" at bounding box center [92, 251] width 111 height 32
drag, startPoint x: 101, startPoint y: 257, endPoint x: 101, endPoint y: 261, distance: 4.5
click at [101, 257] on select "Informe o contrato H / 20 H / 34" at bounding box center [96, 252] width 76 height 17
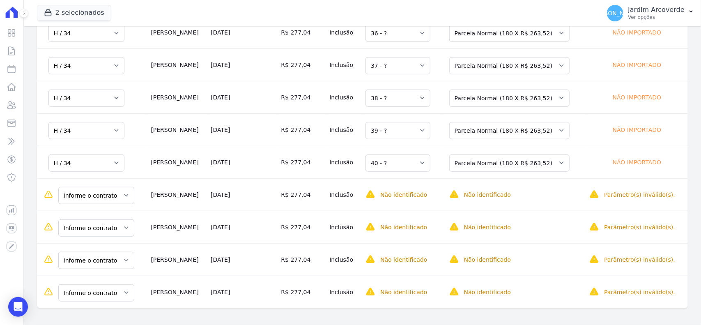
scroll to position [250, 0]
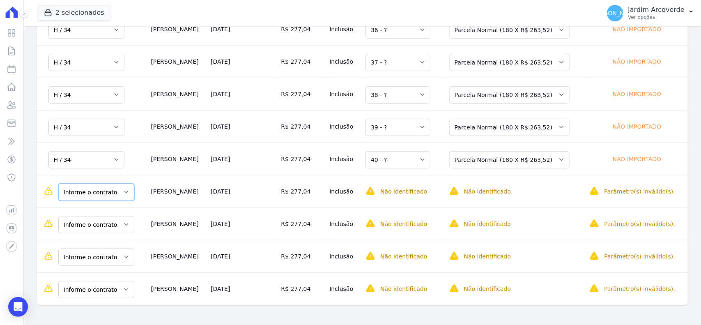
drag, startPoint x: 82, startPoint y: 189, endPoint x: 82, endPoint y: 196, distance: 6.2
click at [82, 189] on select "Informe o contrato H / 20 H / 34" at bounding box center [96, 192] width 76 height 17
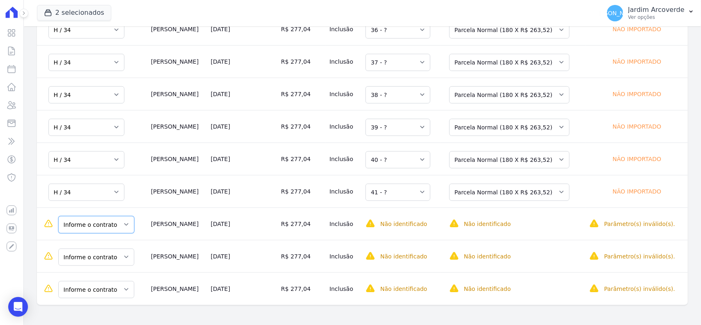
click at [89, 224] on select "Informe o contrato H / 20 H / 34" at bounding box center [96, 224] width 76 height 17
click at [92, 253] on select "Informe o contrato H / 20 H / 34" at bounding box center [96, 257] width 76 height 17
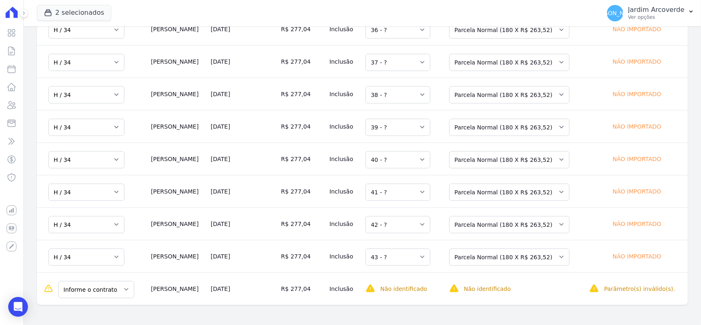
click at [89, 301] on td "Informe o contrato H / 20 H / 34" at bounding box center [92, 288] width 111 height 32
click at [91, 288] on select "Informe o contrato H / 20 H / 34" at bounding box center [96, 289] width 76 height 17
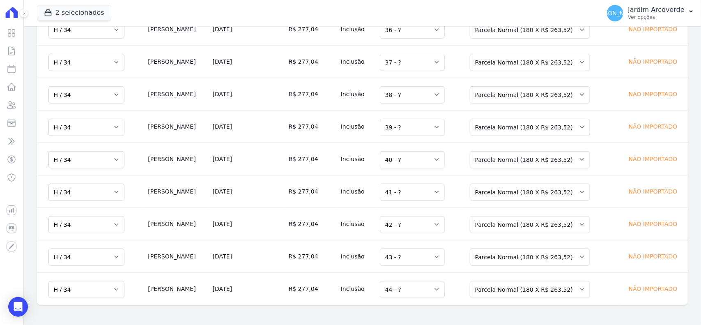
scroll to position [0, 0]
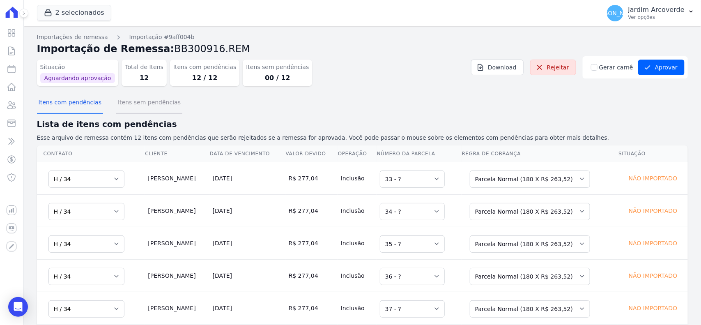
click at [150, 108] on button "Itens sem pendências" at bounding box center [149, 102] width 66 height 21
click at [592, 70] on input "Gerar carnê" at bounding box center [594, 67] width 7 height 7
checkbox input "true"
click at [617, 122] on h2 "Lista de itens sem pendências" at bounding box center [362, 124] width 651 height 12
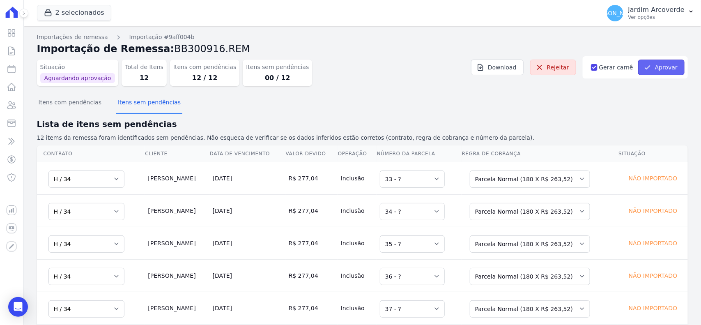
click at [640, 62] on button "Aprovar" at bounding box center [661, 68] width 46 height 16
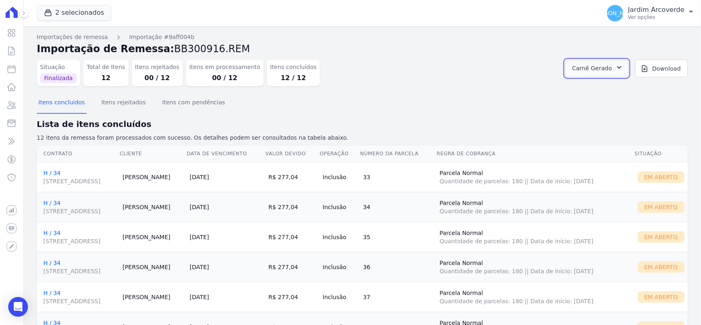
click at [591, 63] on span "Carnê Gerado" at bounding box center [592, 68] width 40 height 10
click at [630, 87] on link "Abrir" at bounding box center [618, 90] width 23 height 11
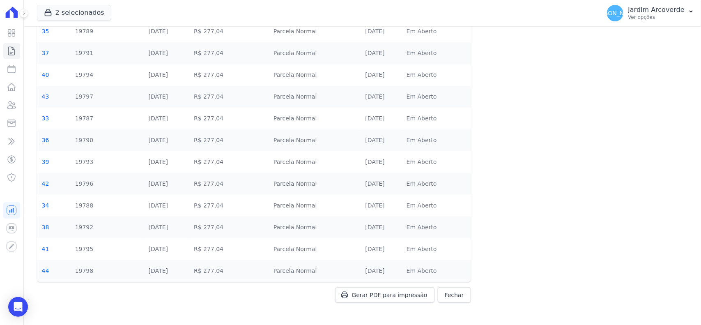
scroll to position [90, 0]
click at [396, 297] on span "Gerar PDF para impressão" at bounding box center [390, 294] width 76 height 8
click at [666, 9] on p "Jardim Arcoverde" at bounding box center [657, 10] width 56 height 8
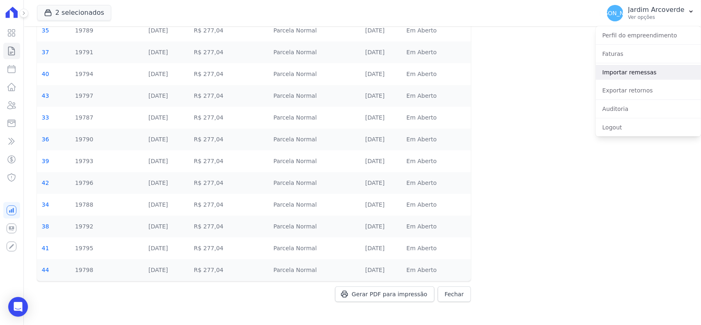
click at [647, 72] on link "Importar remessas" at bounding box center [648, 72] width 105 height 15
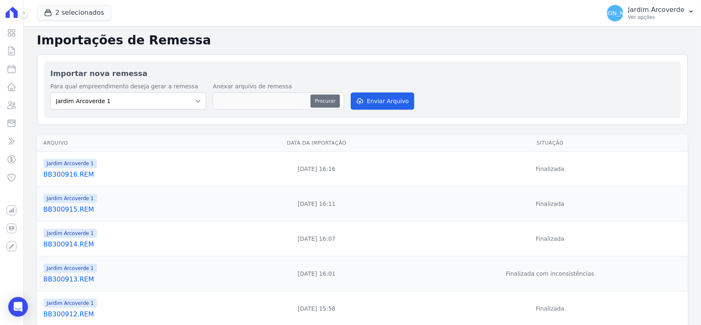
click at [315, 99] on button "Procurar" at bounding box center [326, 100] width 30 height 13
type input "BB300917.REM"
click at [376, 95] on button "Enviar Arquivo" at bounding box center [382, 100] width 63 height 17
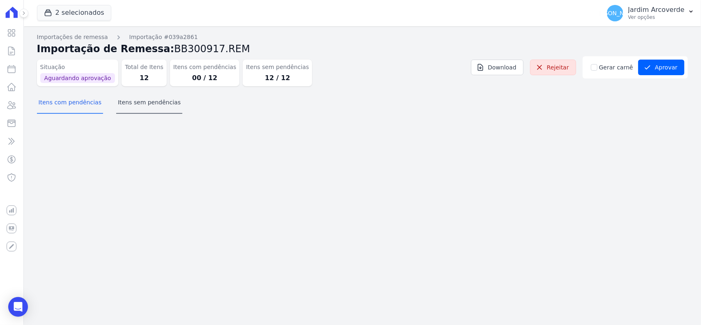
click at [168, 102] on div "Itens com pendências Itens sem pendências" at bounding box center [362, 103] width 651 height 20
click at [155, 103] on button "Itens sem pendências" at bounding box center [149, 102] width 66 height 21
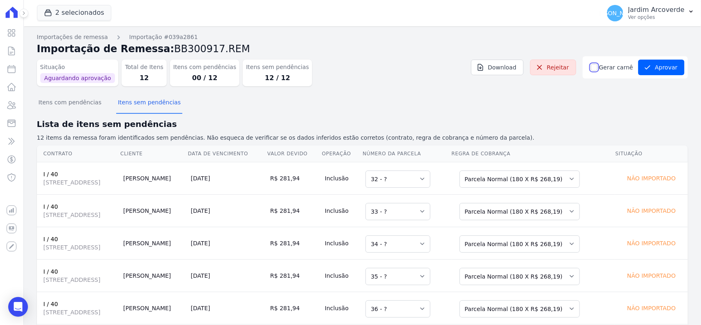
click at [593, 69] on input "Gerar carnê" at bounding box center [594, 67] width 7 height 7
checkbox input "true"
click at [615, 98] on div "Itens com pendências Itens sem pendências" at bounding box center [362, 103] width 651 height 20
click at [664, 68] on button "Aprovar" at bounding box center [661, 68] width 46 height 16
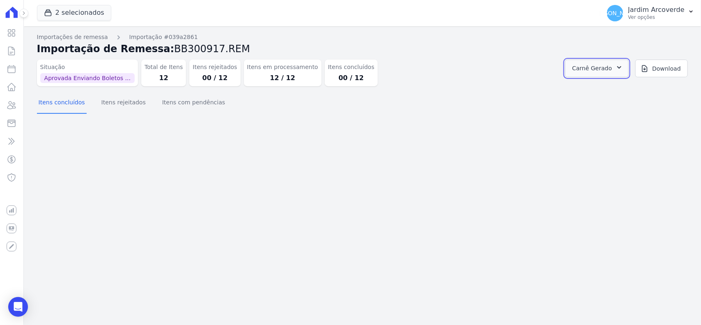
click at [591, 71] on span "Carnê Gerado" at bounding box center [592, 68] width 40 height 10
click at [630, 89] on link "Abrir" at bounding box center [618, 90] width 23 height 11
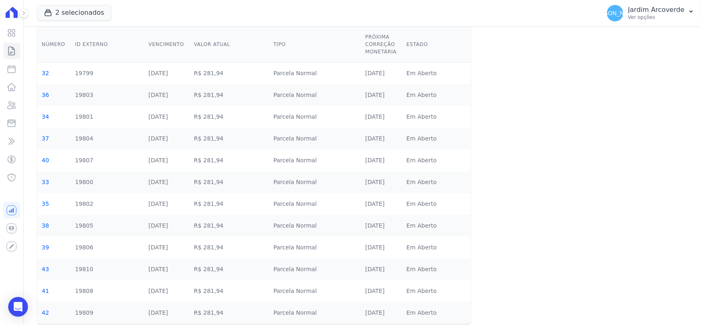
scroll to position [90, 0]
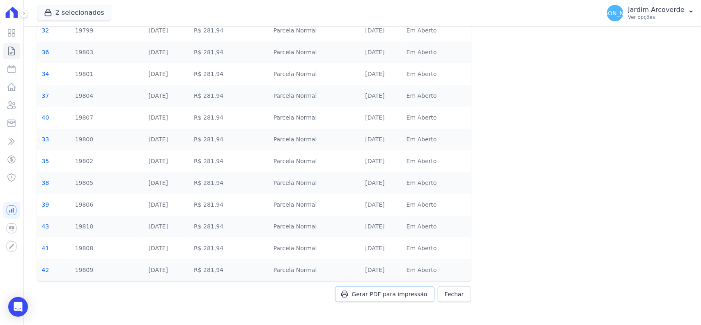
click at [408, 288] on link "Gerar PDF para impressão" at bounding box center [384, 294] width 99 height 16
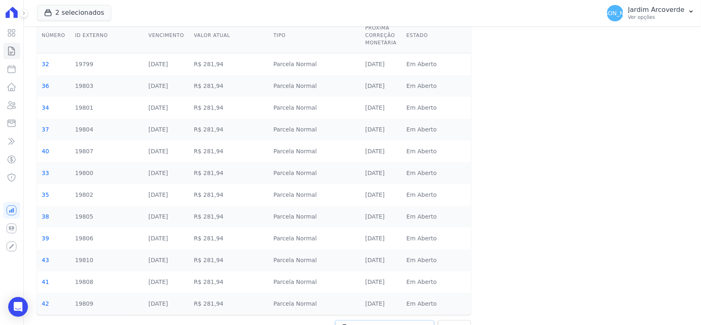
scroll to position [39, 0]
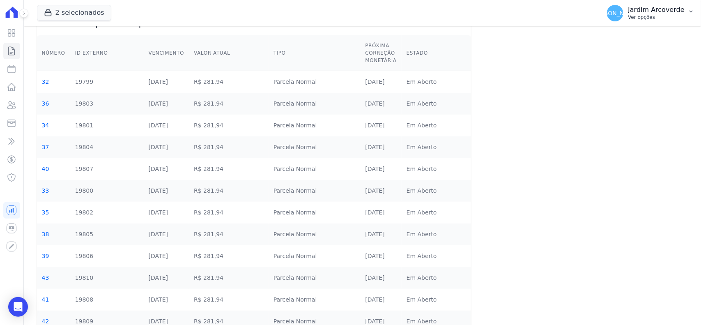
click at [656, 16] on p "Ver opções" at bounding box center [657, 17] width 56 height 7
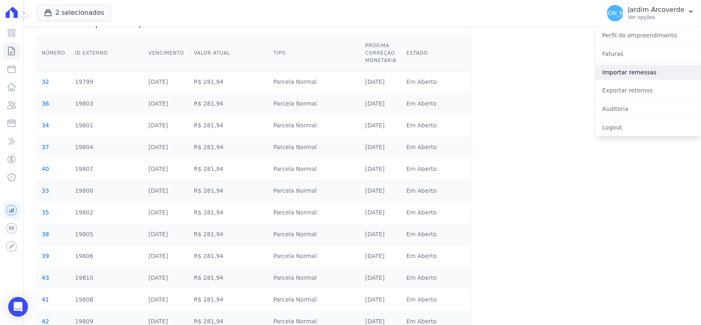
click at [643, 74] on link "Importar remessas" at bounding box center [648, 72] width 105 height 15
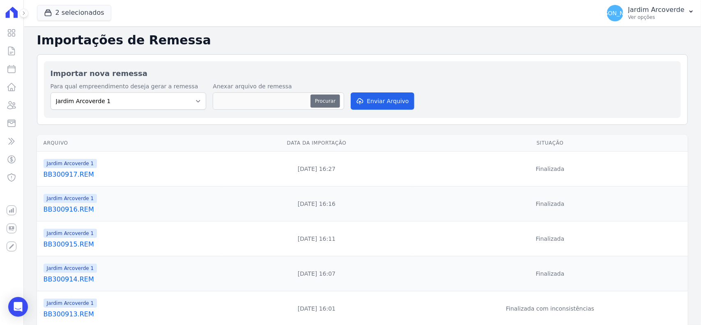
click at [333, 95] on button "Procurar" at bounding box center [326, 100] width 30 height 13
type input "BB300918.REM"
click at [382, 93] on button "Enviar Arquivo" at bounding box center [382, 100] width 63 height 17
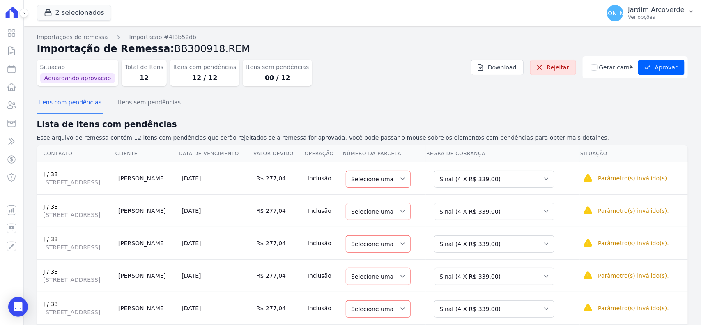
click at [219, 115] on section "Itens com pendências Itens sem pendências Lista de itens com pendências Esse ar…" at bounding box center [362, 322] width 651 height 459
drag, startPoint x: 516, startPoint y: 183, endPoint x: 521, endPoint y: 187, distance: 6.7
click at [516, 183] on select "Selecione uma Nova Parcela Avulsa Parcela Avulsa Existente Sinal (4 X R$ 339,00…" at bounding box center [494, 179] width 120 height 17
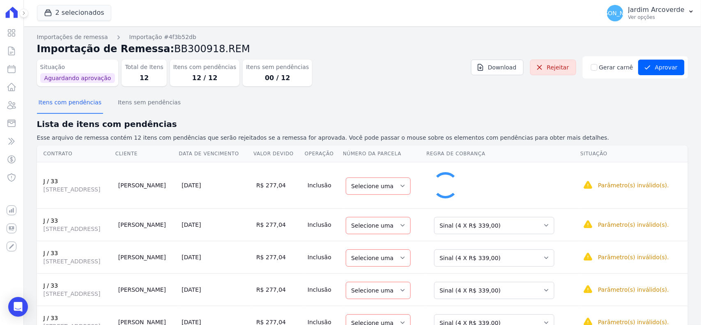
select select "32"
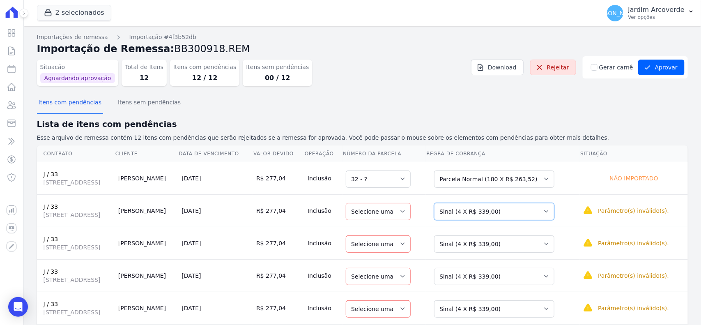
click at [546, 214] on select "Selecione uma Nova Parcela Avulsa Parcela Avulsa Existente Sinal (4 X R$ 339,00…" at bounding box center [494, 211] width 120 height 17
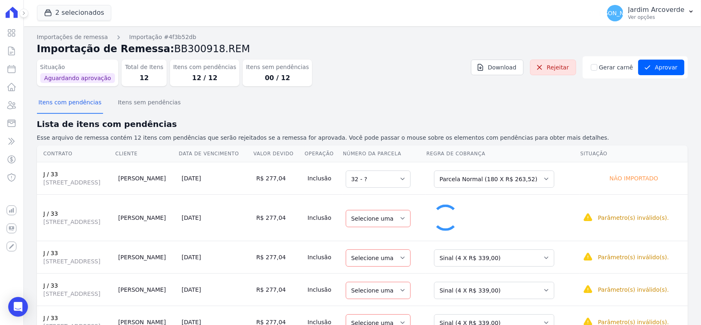
select select "33"
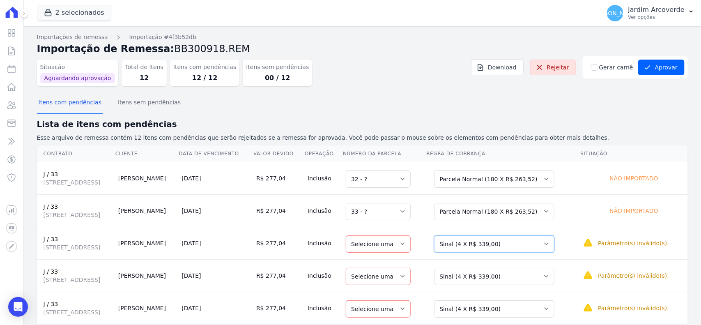
click at [553, 251] on select "Selecione uma Nova Parcela Avulsa Parcela Avulsa Existente Sinal (4 X R$ 339,00…" at bounding box center [494, 243] width 120 height 17
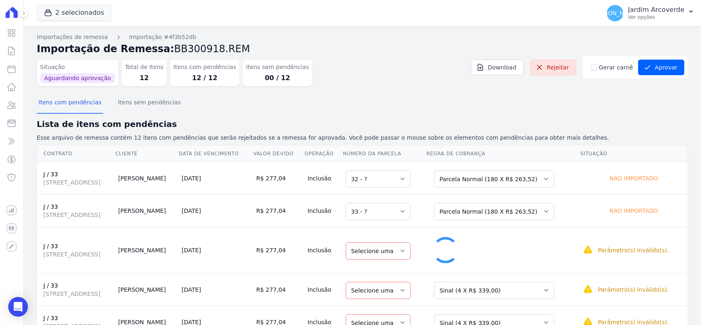
select select "34"
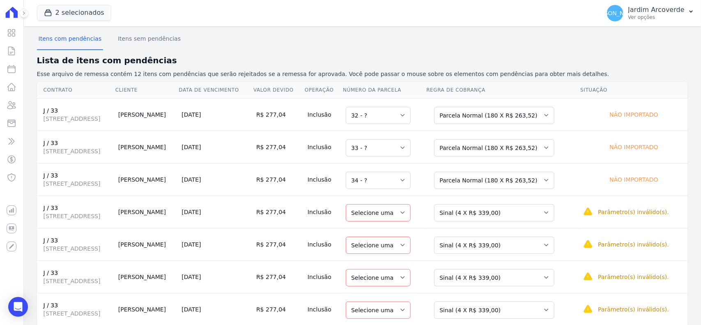
scroll to position [154, 0]
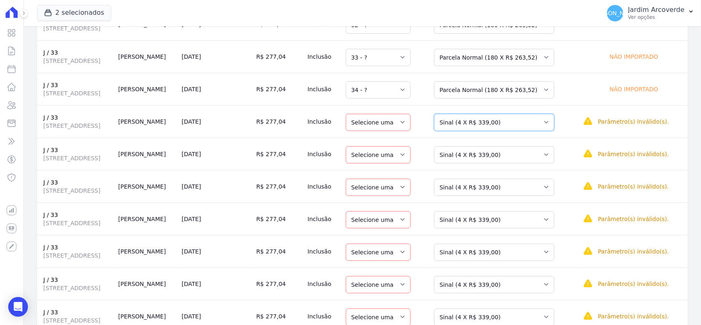
click at [543, 128] on select "Selecione uma Nova Parcela Avulsa Parcela Avulsa Existente Sinal (4 X R$ 339,00…" at bounding box center [494, 122] width 120 height 17
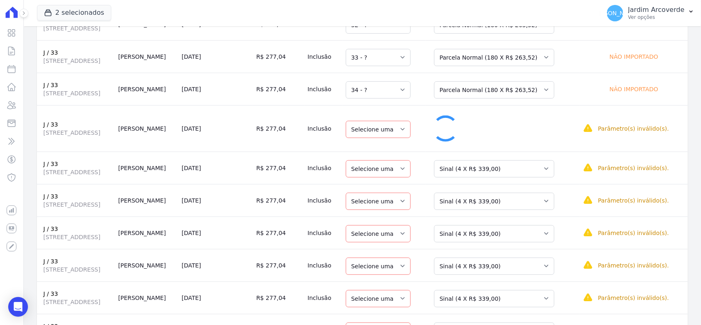
select select "35"
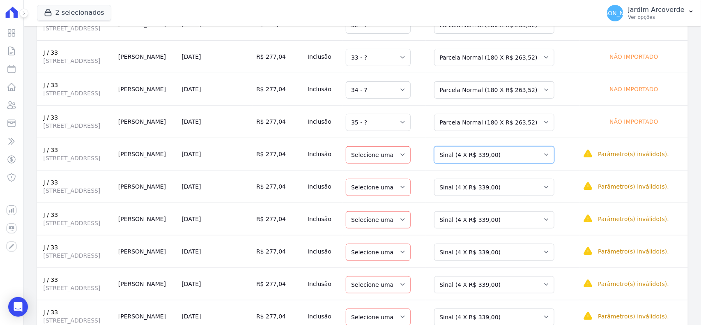
click at [548, 159] on select "Selecione uma Nova Parcela Avulsa Parcela Avulsa Existente Sinal (4 X R$ 339,00…" at bounding box center [494, 154] width 120 height 17
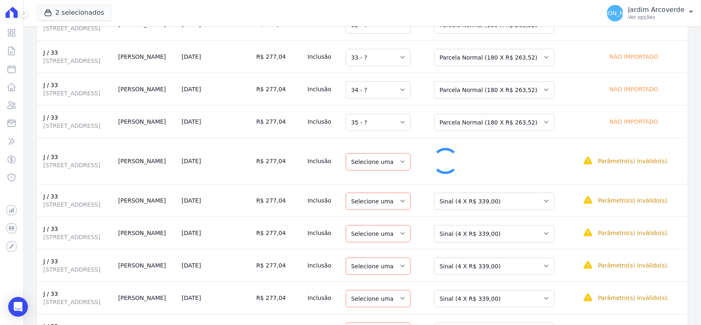
scroll to position [159, 0]
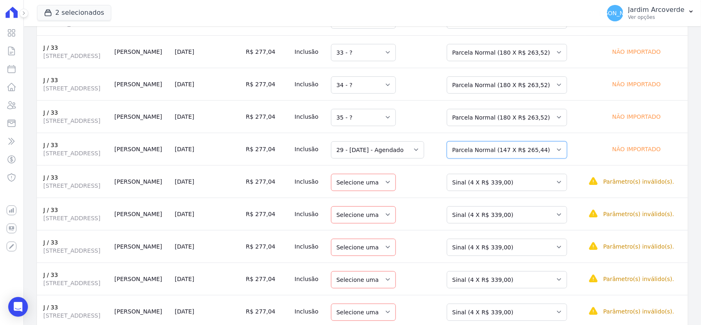
click at [555, 159] on select "Selecione uma Nova Parcela Avulsa Parcela Avulsa Existente Sinal (4 X R$ 339,00…" at bounding box center [507, 149] width 120 height 17
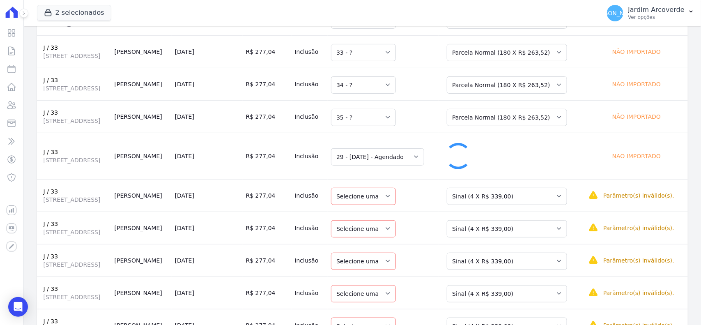
select select "36"
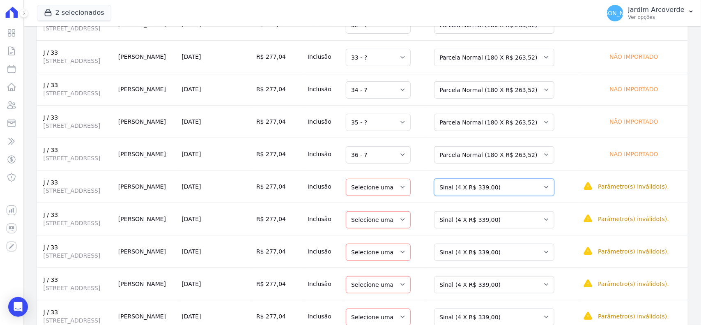
click at [555, 193] on select "Selecione uma Nova Parcela Avulsa Parcela Avulsa Existente Sinal (4 X R$ 339,00…" at bounding box center [494, 187] width 120 height 17
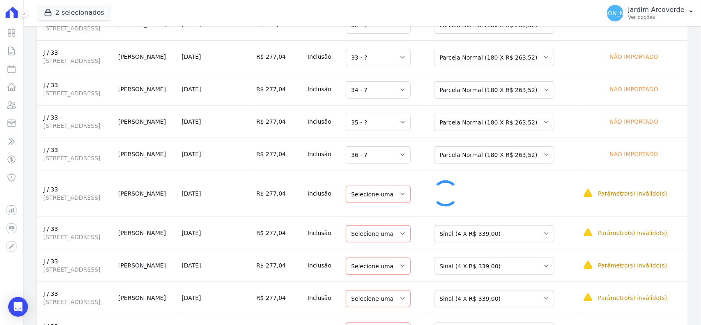
select select "37"
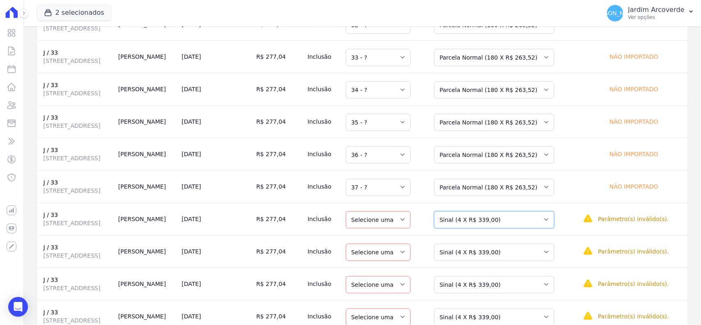
click at [555, 217] on select "Selecione uma Nova Parcela Avulsa Parcela Avulsa Existente Sinal (4 X R$ 339,00…" at bounding box center [494, 219] width 120 height 17
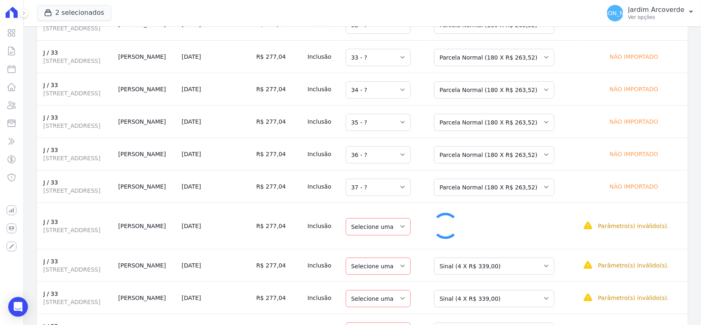
select select "38"
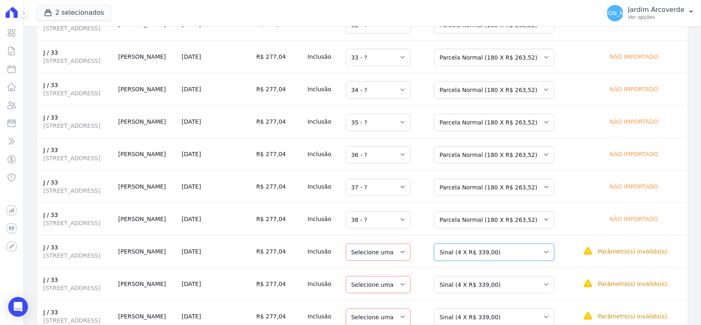
click at [547, 253] on select "Selecione uma Nova Parcela Avulsa Parcela Avulsa Existente Sinal (4 X R$ 339,00…" at bounding box center [494, 252] width 120 height 17
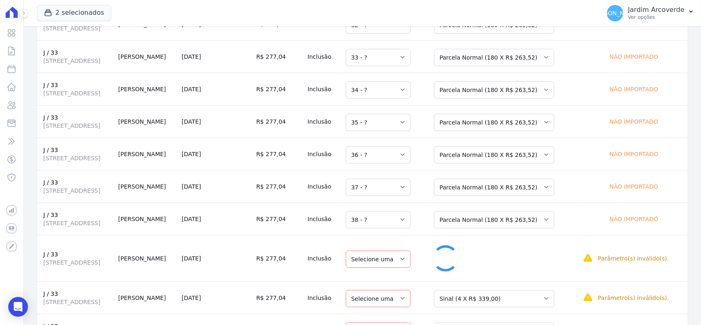
select select "39"
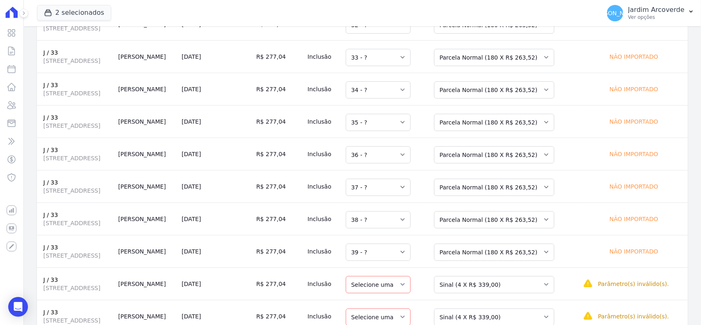
scroll to position [250, 0]
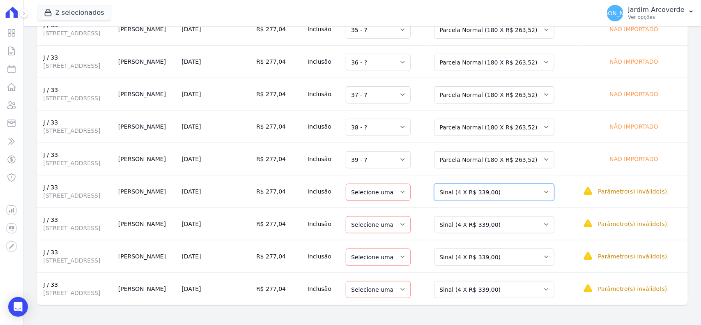
click at [543, 190] on select "Selecione uma Nova Parcela Avulsa Parcela Avulsa Existente Sinal (4 X R$ 339,00…" at bounding box center [494, 192] width 120 height 17
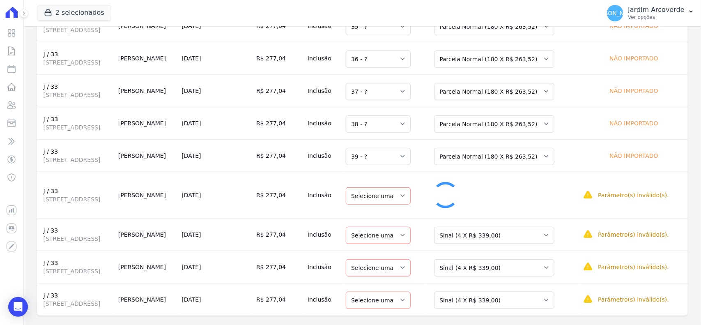
select select "40"
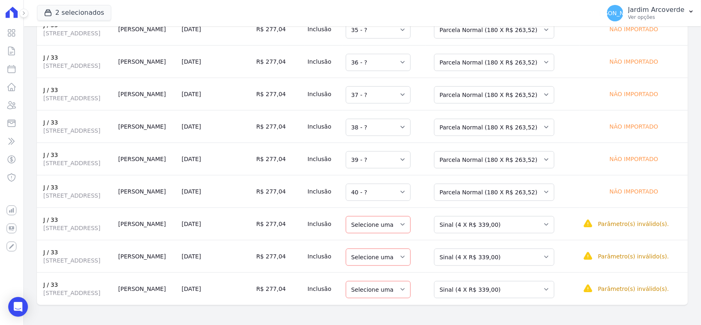
click at [547, 234] on td "Selecione uma Nova Parcela Avulsa Parcela Avulsa Existente Sinal (4 X R$ 339,00…" at bounding box center [503, 223] width 154 height 32
click at [545, 222] on select "Selecione uma Nova Parcela Avulsa Parcela Avulsa Existente Sinal (4 X R$ 339,00…" at bounding box center [494, 224] width 120 height 17
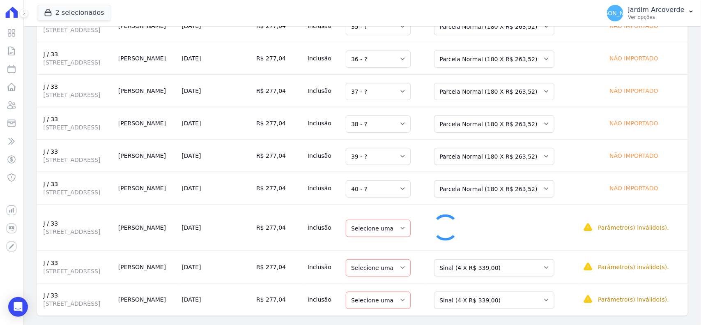
select select "41"
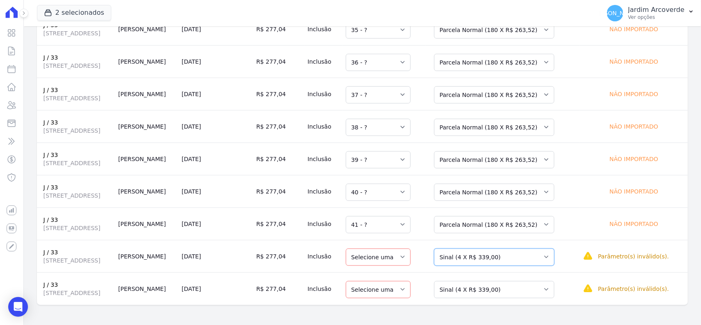
click at [553, 249] on select "Selecione uma Nova Parcela Avulsa Parcela Avulsa Existente Sinal (4 X R$ 339,00…" at bounding box center [494, 257] width 120 height 17
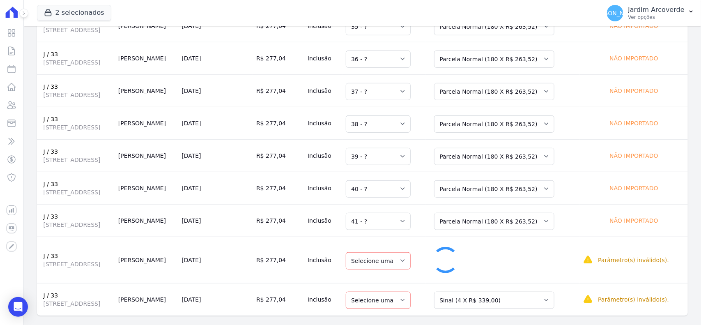
select select "42"
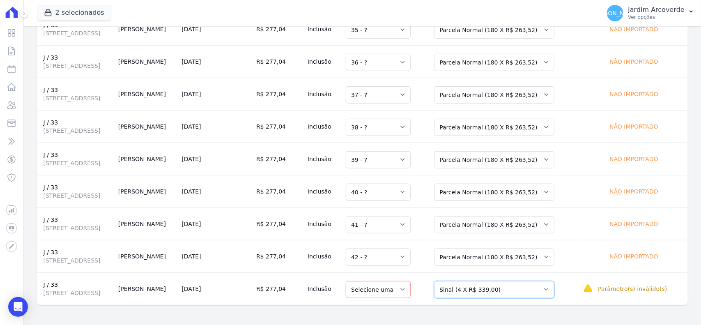
click at [550, 283] on select "Selecione uma Nova Parcela Avulsa Parcela Avulsa Existente Sinal (4 X R$ 339,00…" at bounding box center [494, 289] width 120 height 17
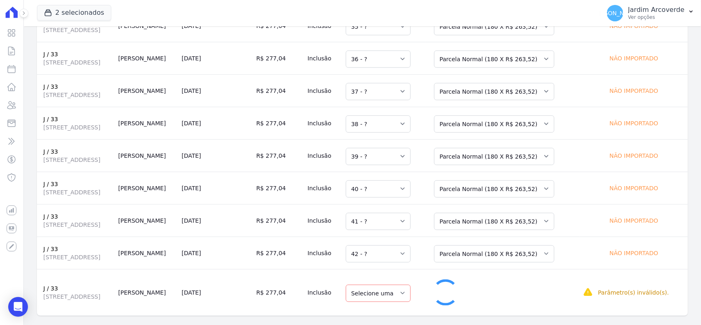
select select "43"
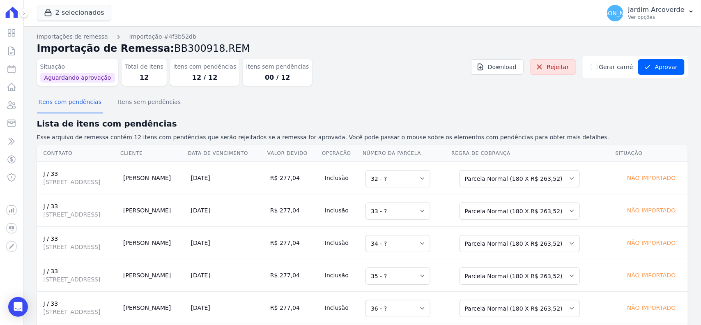
scroll to position [0, 0]
click at [128, 113] on button "Itens sem pendências" at bounding box center [149, 102] width 66 height 21
click at [591, 66] on input "Gerar carnê" at bounding box center [594, 67] width 7 height 7
checkbox input "true"
click at [596, 101] on div "Itens com pendências Itens sem pendências" at bounding box center [362, 103] width 651 height 20
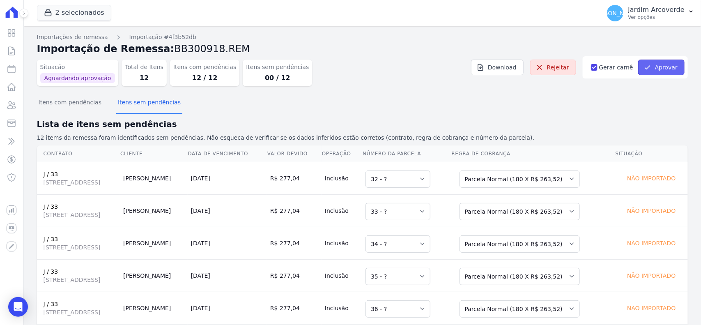
click at [645, 66] on icon "submit" at bounding box center [648, 67] width 8 height 8
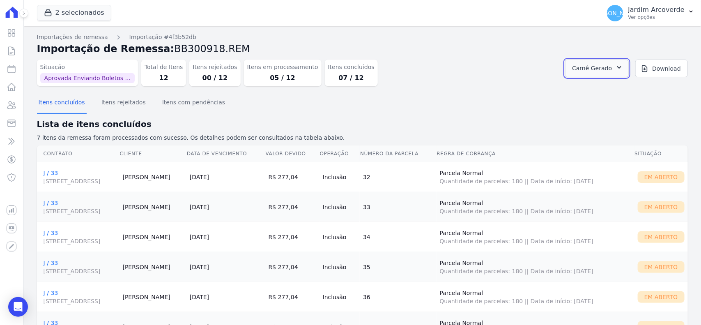
click at [615, 71] on icon "button" at bounding box center [619, 67] width 8 height 8
click at [630, 93] on link "Abrir" at bounding box center [618, 90] width 23 height 11
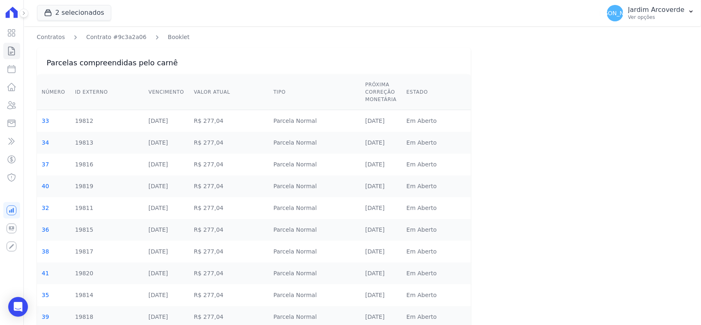
scroll to position [90, 0]
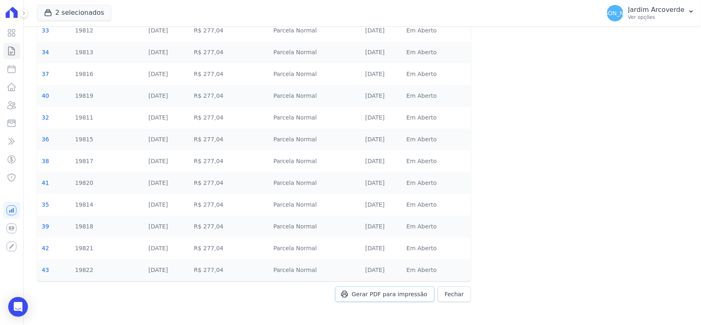
click at [399, 297] on span "Gerar PDF para impressão" at bounding box center [390, 294] width 76 height 8
click at [671, 13] on p "Jardim Arcoverde" at bounding box center [657, 10] width 56 height 8
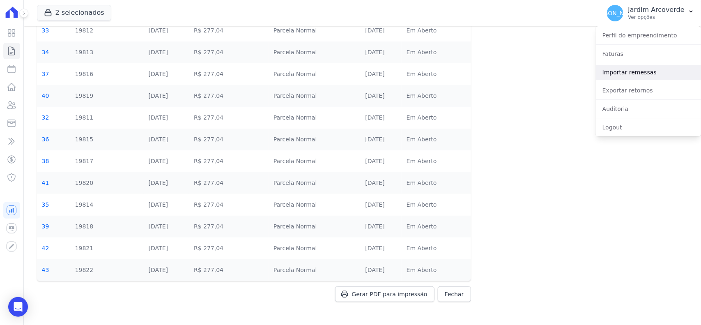
click at [654, 68] on link "Importar remessas" at bounding box center [648, 72] width 105 height 15
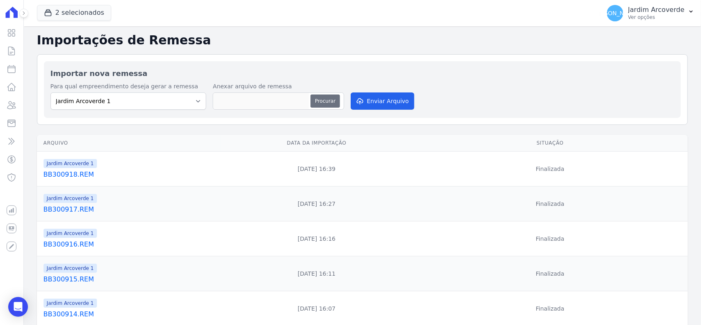
click at [319, 95] on button "Procurar" at bounding box center [326, 100] width 30 height 13
click at [318, 106] on button "Procurar" at bounding box center [326, 100] width 30 height 13
type input "BB300919.REM"
click at [381, 106] on button "Enviar Arquivo" at bounding box center [382, 100] width 63 height 17
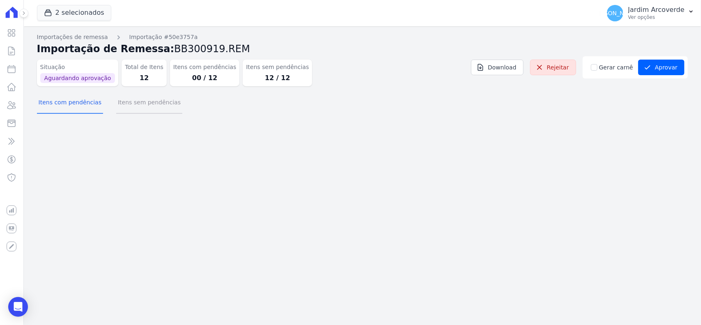
click at [149, 105] on button "Itens sem pendências" at bounding box center [149, 102] width 66 height 21
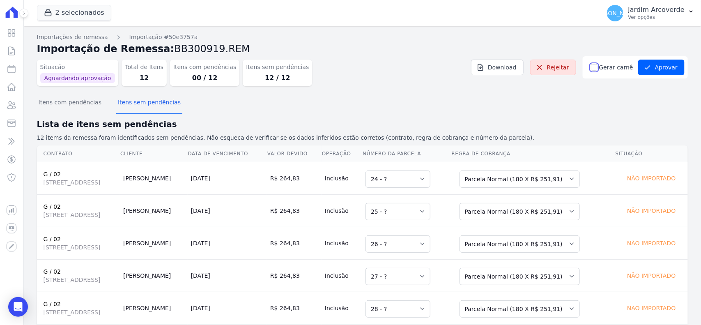
click at [592, 65] on input "Gerar carnê" at bounding box center [594, 67] width 7 height 7
checkbox input "true"
click at [619, 97] on div "Itens com pendências Itens sem pendências" at bounding box center [362, 103] width 651 height 20
click at [650, 68] on button "Aprovar" at bounding box center [661, 68] width 46 height 16
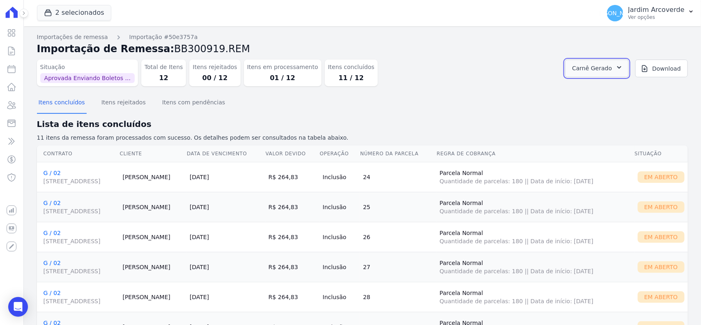
click at [608, 63] on button "Carnê Gerado" at bounding box center [597, 69] width 64 height 18
click at [630, 91] on link "Abrir" at bounding box center [618, 90] width 23 height 11
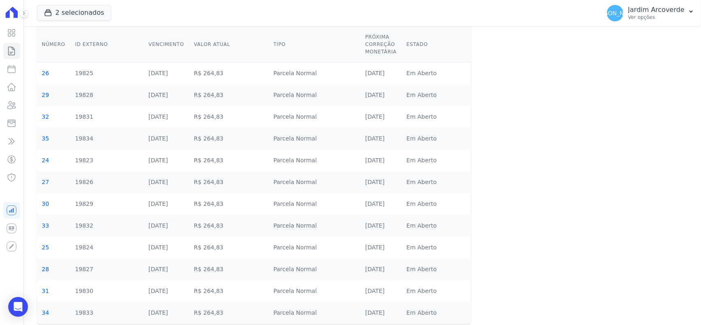
scroll to position [90, 0]
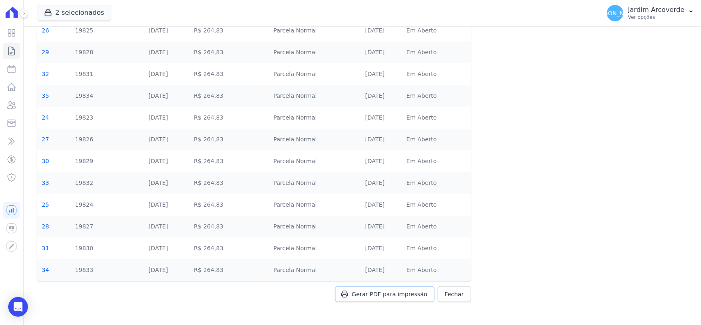
click at [398, 296] on span "Gerar PDF para impressão" at bounding box center [390, 294] width 76 height 8
click at [655, 17] on p "Ver opções" at bounding box center [657, 17] width 56 height 7
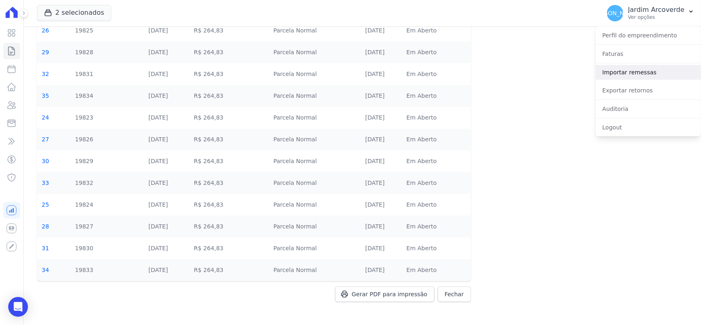
click at [663, 76] on link "Importar remessas" at bounding box center [648, 72] width 105 height 15
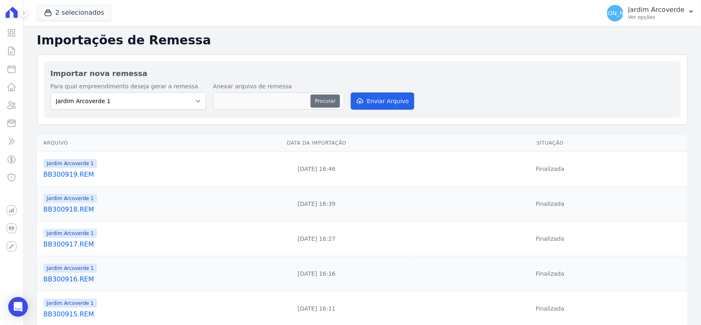
click at [332, 104] on button "Procurar" at bounding box center [326, 100] width 30 height 13
type input "BB300920.REM"
click at [379, 106] on button "Enviar Arquivo" at bounding box center [382, 100] width 63 height 17
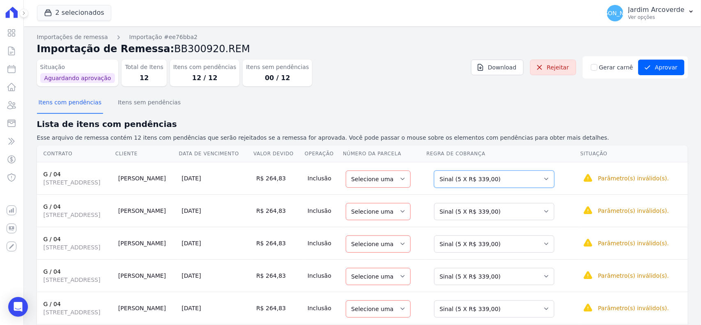
click at [520, 187] on select "Selecione uma Nova Parcela Avulsa Parcela Avulsa Existente Sinal (5 X R$ 339,00…" at bounding box center [494, 179] width 120 height 17
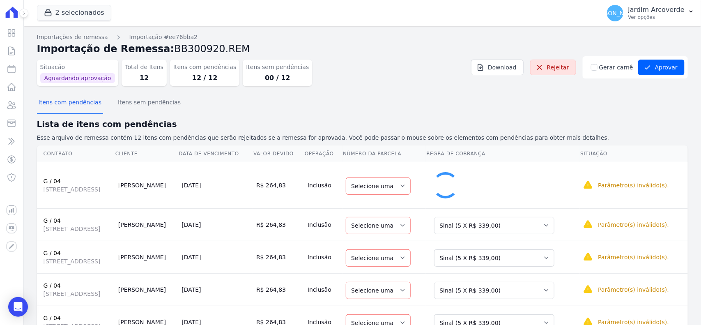
select select "19"
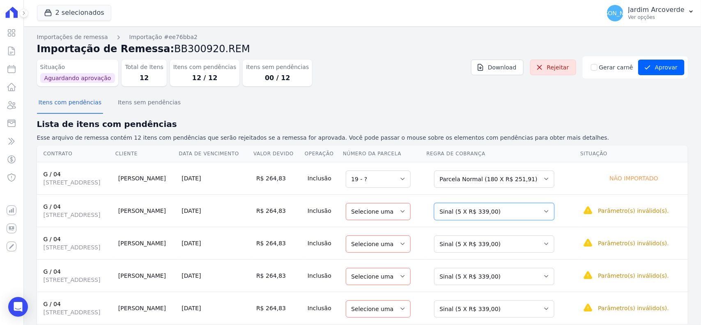
click at [535, 217] on select "Selecione uma Nova Parcela Avulsa Parcela Avulsa Existente Sinal (5 X R$ 339,00…" at bounding box center [494, 211] width 120 height 17
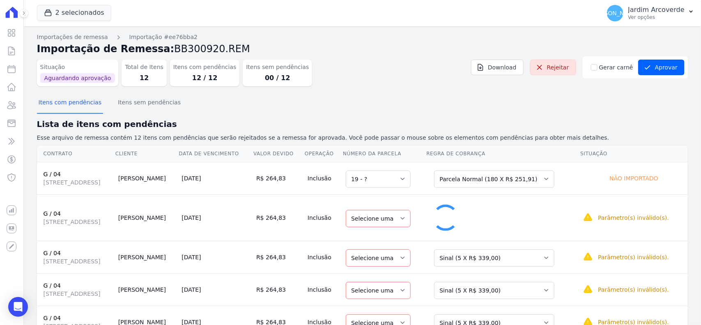
select select "20"
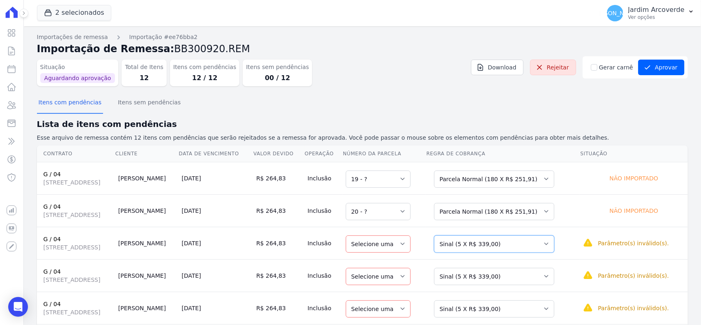
click at [535, 240] on select "Selecione uma Nova Parcela Avulsa Parcela Avulsa Existente Sinal (5 X R$ 339,00…" at bounding box center [494, 243] width 120 height 17
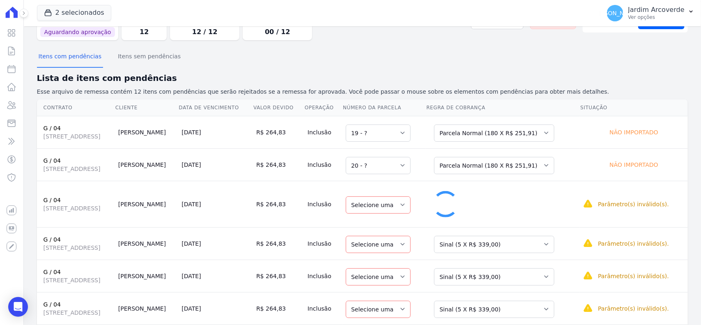
select select "21"
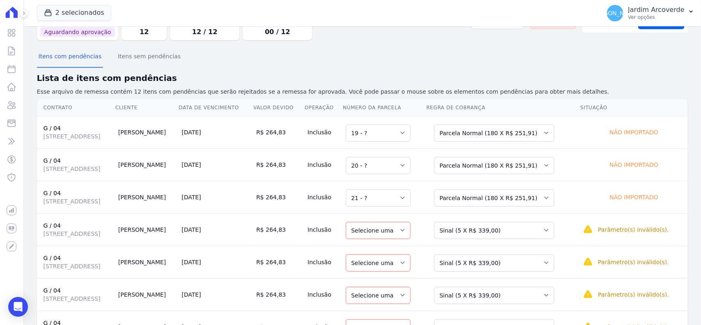
scroll to position [103, 0]
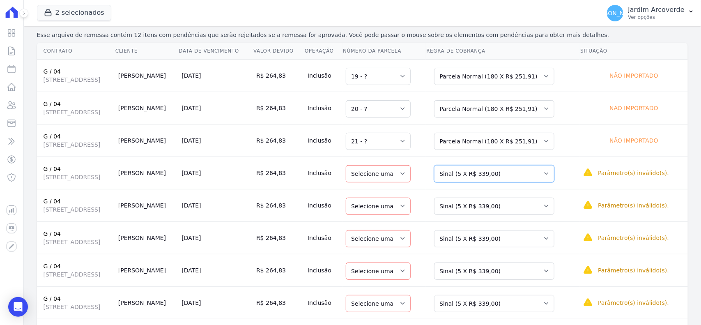
drag, startPoint x: 539, startPoint y: 175, endPoint x: 539, endPoint y: 182, distance: 7.0
click at [539, 175] on select "Selecione uma Nova Parcela Avulsa Parcela Avulsa Existente Sinal (5 X R$ 339,00…" at bounding box center [494, 173] width 120 height 17
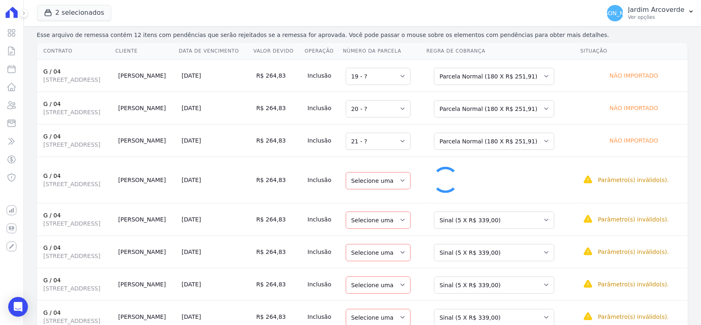
select select "22"
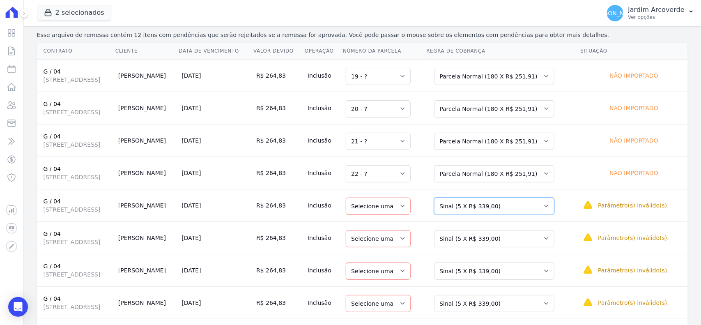
click at [547, 206] on select "Selecione uma Nova Parcela Avulsa Parcela Avulsa Existente Sinal (5 X R$ 339,00…" at bounding box center [494, 206] width 120 height 17
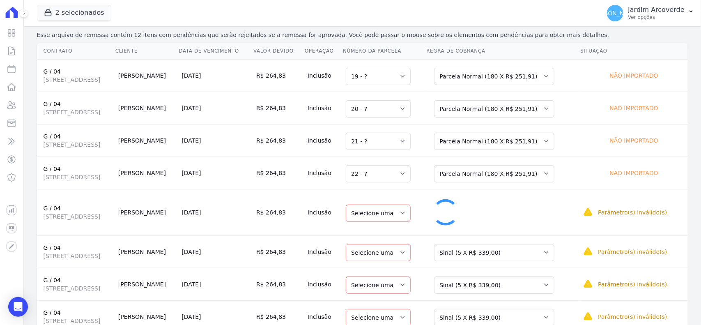
select select "23"
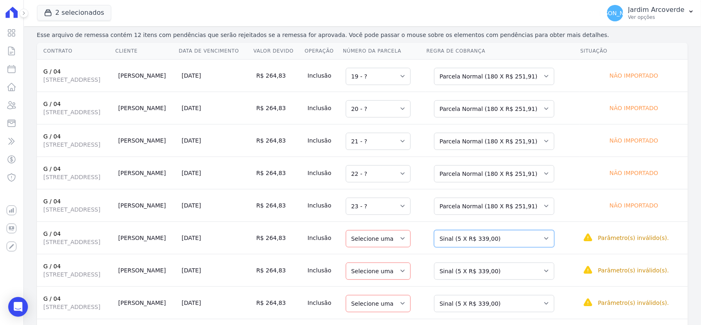
click at [551, 240] on select "Selecione uma Nova Parcela Avulsa Parcela Avulsa Existente Sinal (5 X R$ 339,00…" at bounding box center [494, 238] width 120 height 17
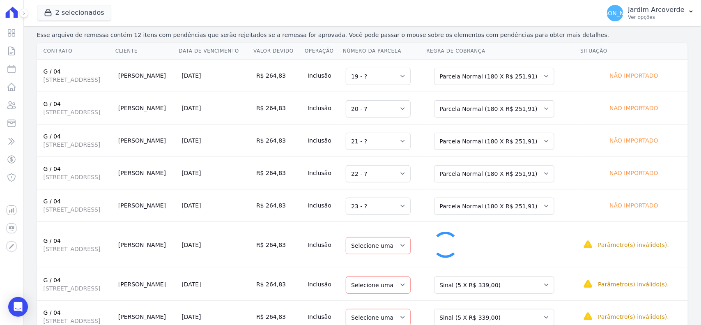
select select "24"
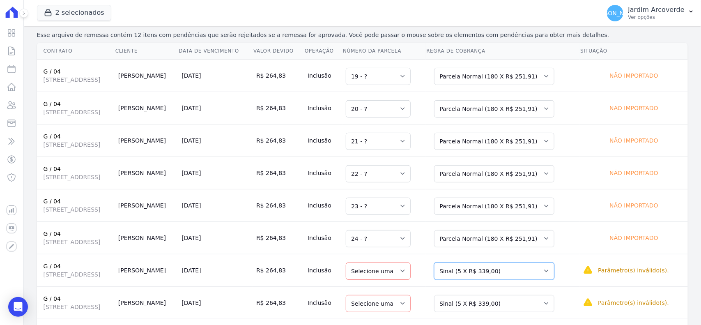
click at [555, 268] on select "Selecione uma Nova Parcela Avulsa Parcela Avulsa Existente Sinal (5 X R$ 339,00…" at bounding box center [494, 271] width 120 height 17
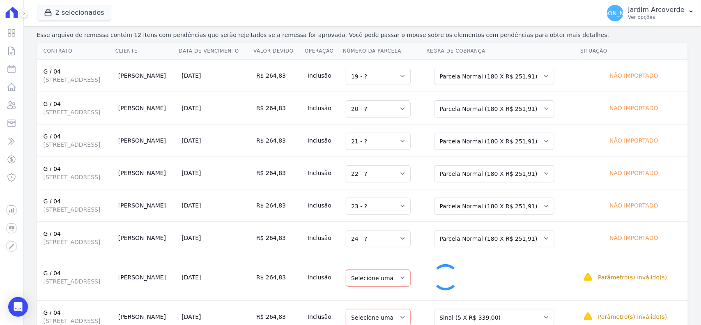
select select "25"
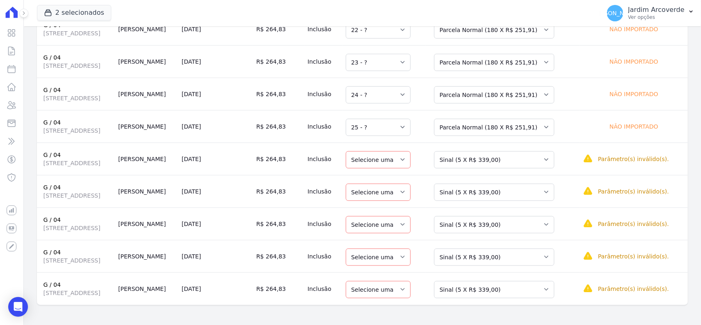
scroll to position [250, 0]
click at [547, 167] on select "Selecione uma Nova Parcela Avulsa Parcela Avulsa Existente Sinal (5 X R$ 339,00…" at bounding box center [494, 159] width 120 height 17
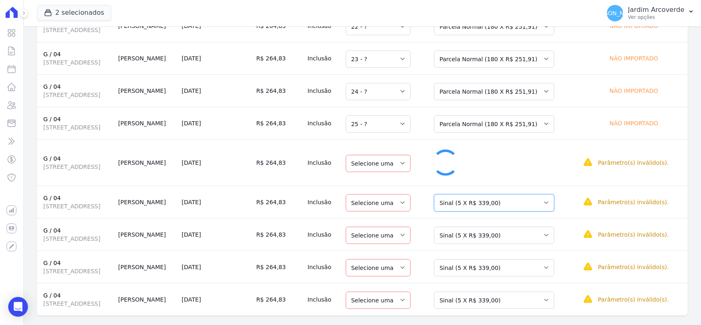
click at [549, 198] on select "Selecione uma Nova Parcela Avulsa Parcela Avulsa Existente Sinal (5 X R$ 339,00…" at bounding box center [494, 202] width 120 height 17
select select "26"
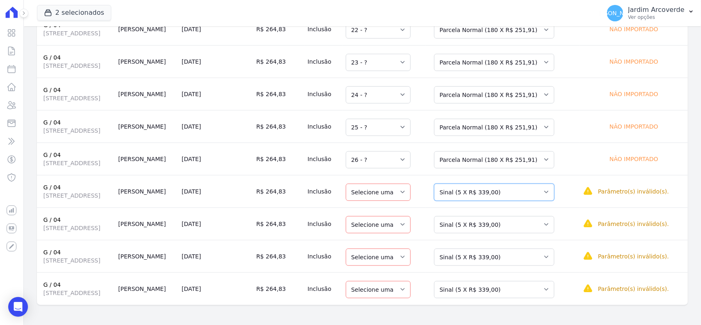
click at [470, 184] on select "Selecione uma Nova Parcela Avulsa Parcela Avulsa Existente Sinal (5 X R$ 339,00…" at bounding box center [494, 192] width 120 height 17
drag, startPoint x: 548, startPoint y: 194, endPoint x: 546, endPoint y: 199, distance: 5.3
click at [548, 194] on select "Selecione uma Nova Parcela Avulsa Parcela Avulsa Existente Sinal (5 X R$ 339,00…" at bounding box center [494, 192] width 120 height 17
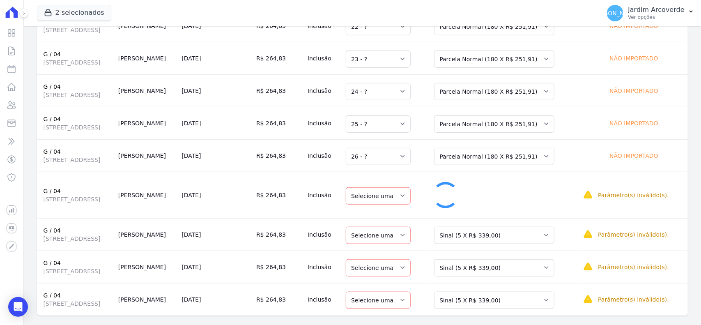
select select "27"
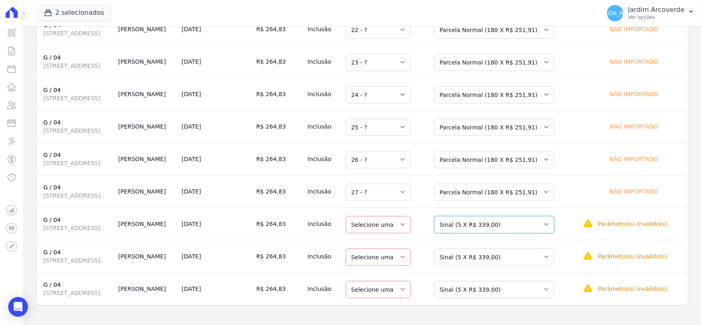
click at [531, 226] on select "Selecione uma Nova Parcela Avulsa Parcela Avulsa Existente Sinal (5 X R$ 339,00…" at bounding box center [494, 224] width 120 height 17
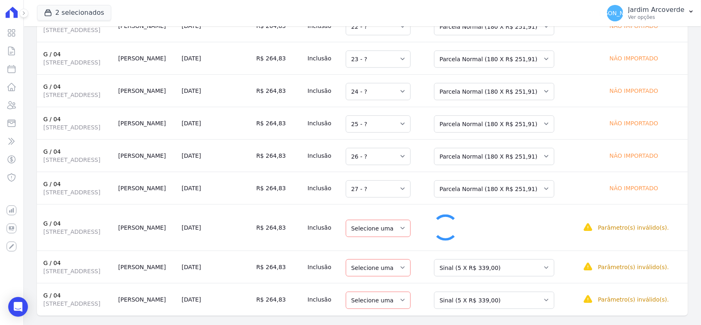
select select "28"
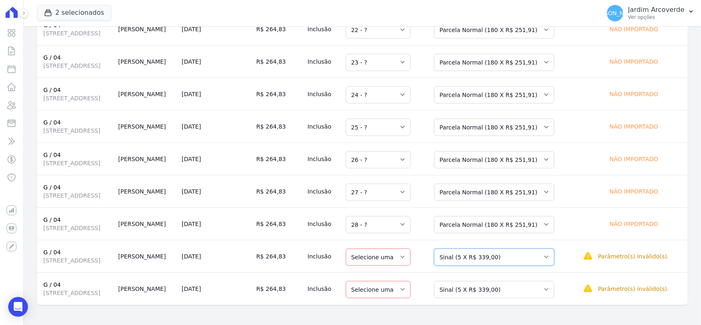
drag, startPoint x: 547, startPoint y: 251, endPoint x: 545, endPoint y: 262, distance: 10.4
click at [547, 251] on select "Selecione uma Nova Parcela Avulsa Parcela Avulsa Existente Sinal (5 X R$ 339,00…" at bounding box center [494, 257] width 120 height 17
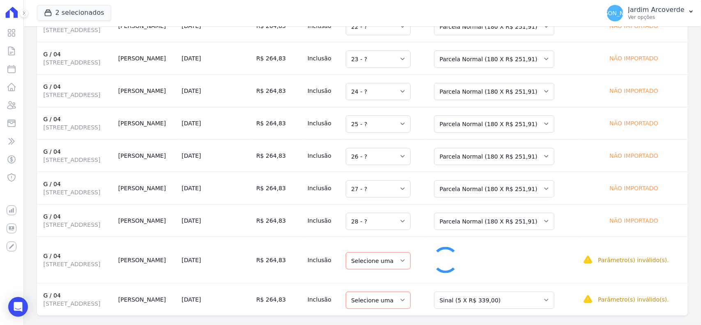
select select "29"
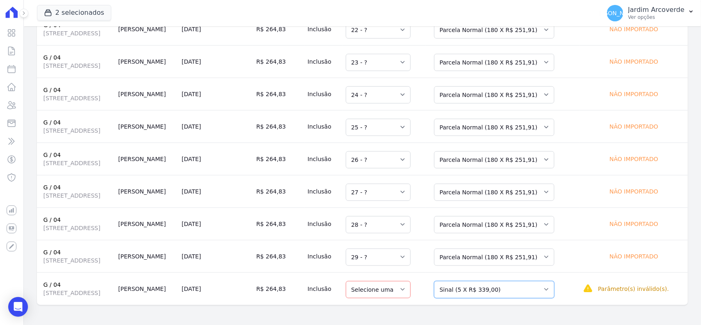
click at [529, 292] on select "Selecione uma Nova Parcela Avulsa Parcela Avulsa Existente Sinal (5 X R$ 339,00…" at bounding box center [494, 289] width 120 height 17
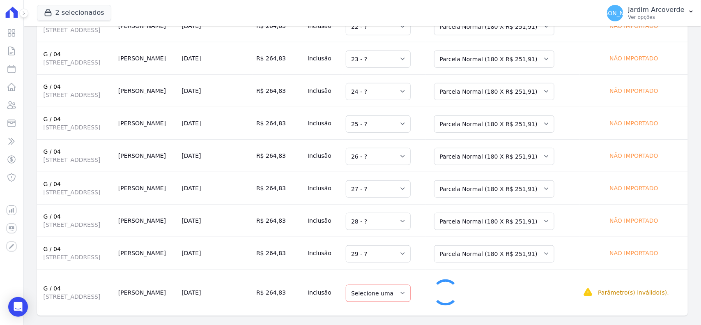
select select "30"
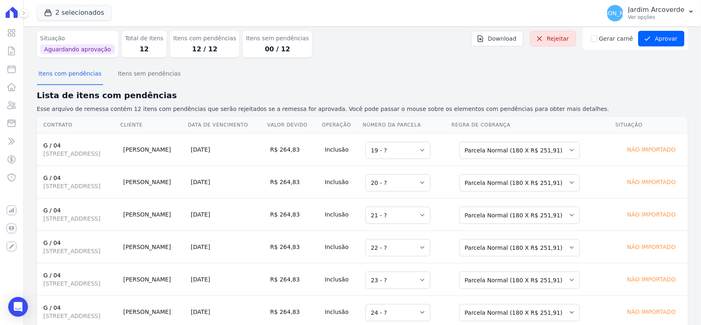
scroll to position [0, 0]
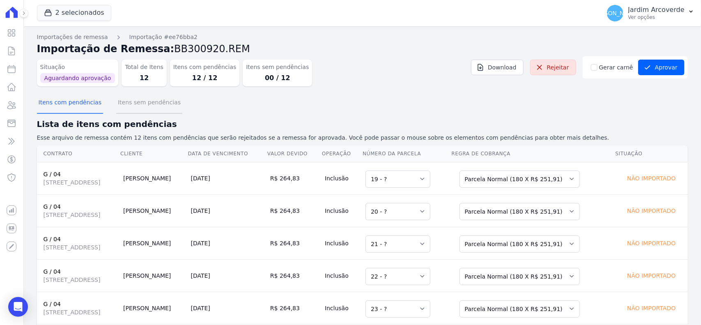
click at [153, 99] on button "Itens sem pendências" at bounding box center [149, 102] width 66 height 21
click at [594, 71] on div "Gerar carnê" at bounding box center [613, 67] width 44 height 9
click at [594, 69] on input "Gerar carnê" at bounding box center [594, 67] width 7 height 7
checkbox input "true"
click at [610, 97] on div "Itens com pendências Itens sem pendências" at bounding box center [362, 103] width 651 height 20
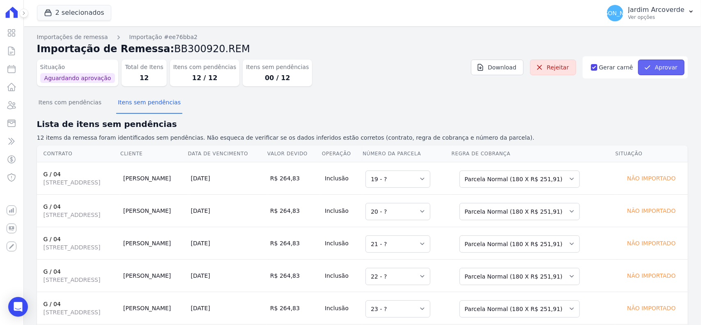
click at [660, 69] on button "Aprovar" at bounding box center [661, 68] width 46 height 16
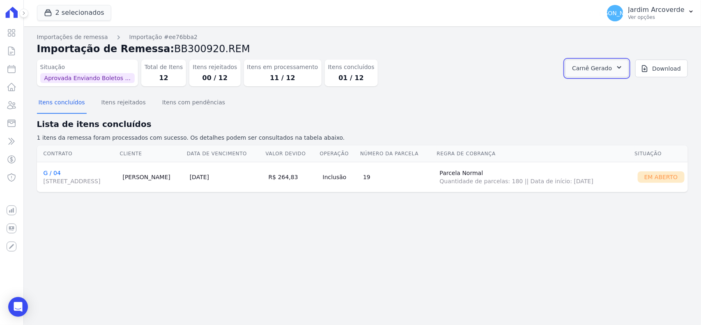
click at [595, 69] on span "Carnê Gerado" at bounding box center [592, 68] width 40 height 10
click at [630, 89] on link "Abrir" at bounding box center [618, 90] width 23 height 11
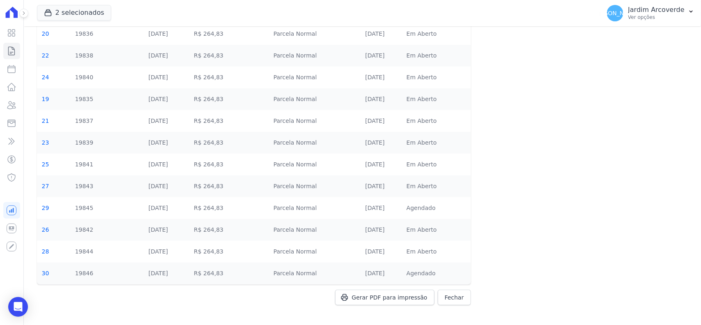
scroll to position [90, 0]
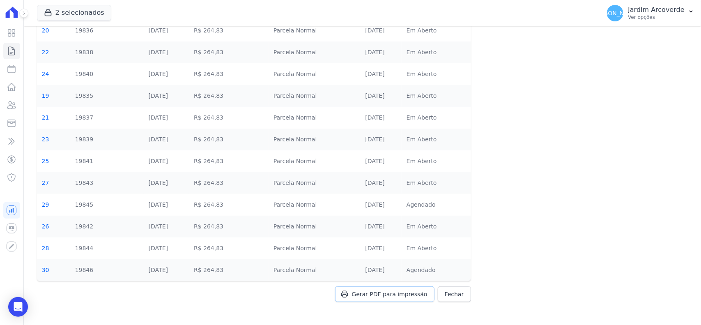
click at [393, 290] on span "Gerar PDF para impressão" at bounding box center [390, 294] width 76 height 8
click at [399, 295] on div "Gerar PDF para impressão Fechar" at bounding box center [254, 302] width 434 height 32
